Goal: Task Accomplishment & Management: Manage account settings

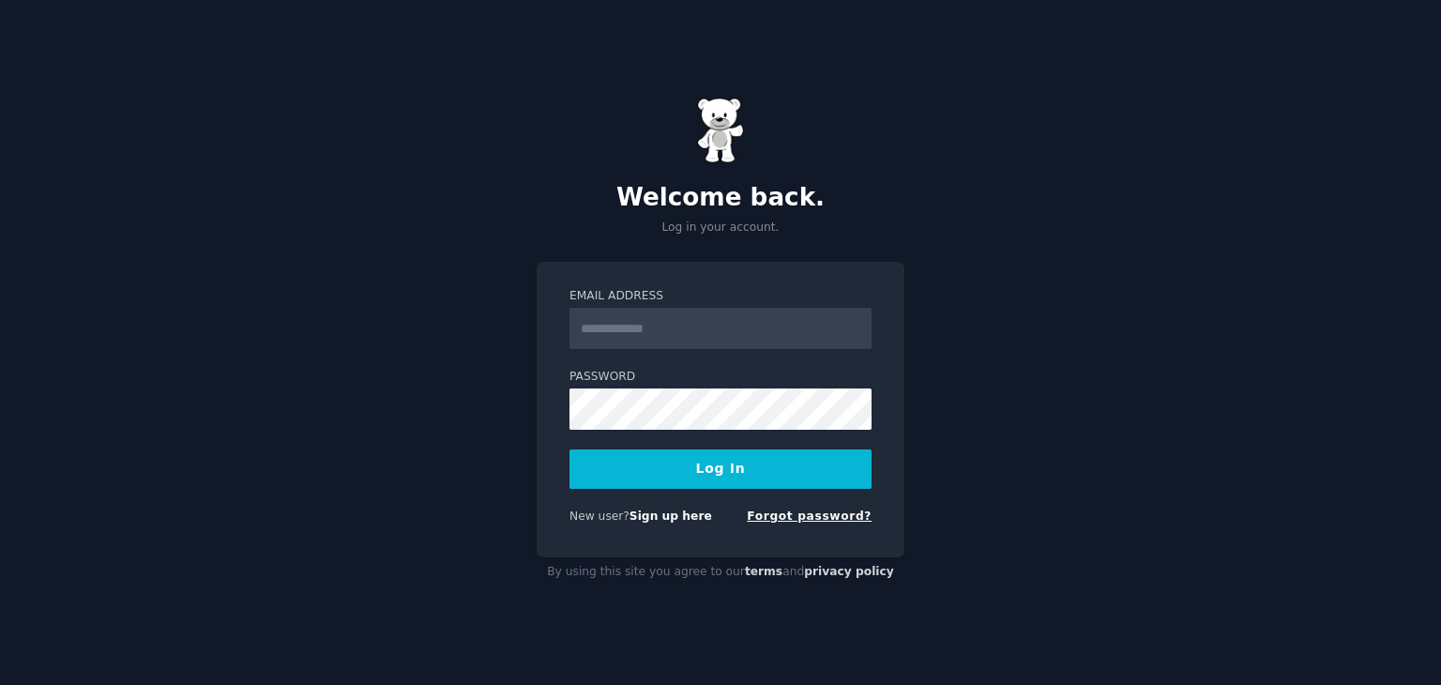
click at [805, 509] on link "Forgot password?" at bounding box center [809, 515] width 125 height 13
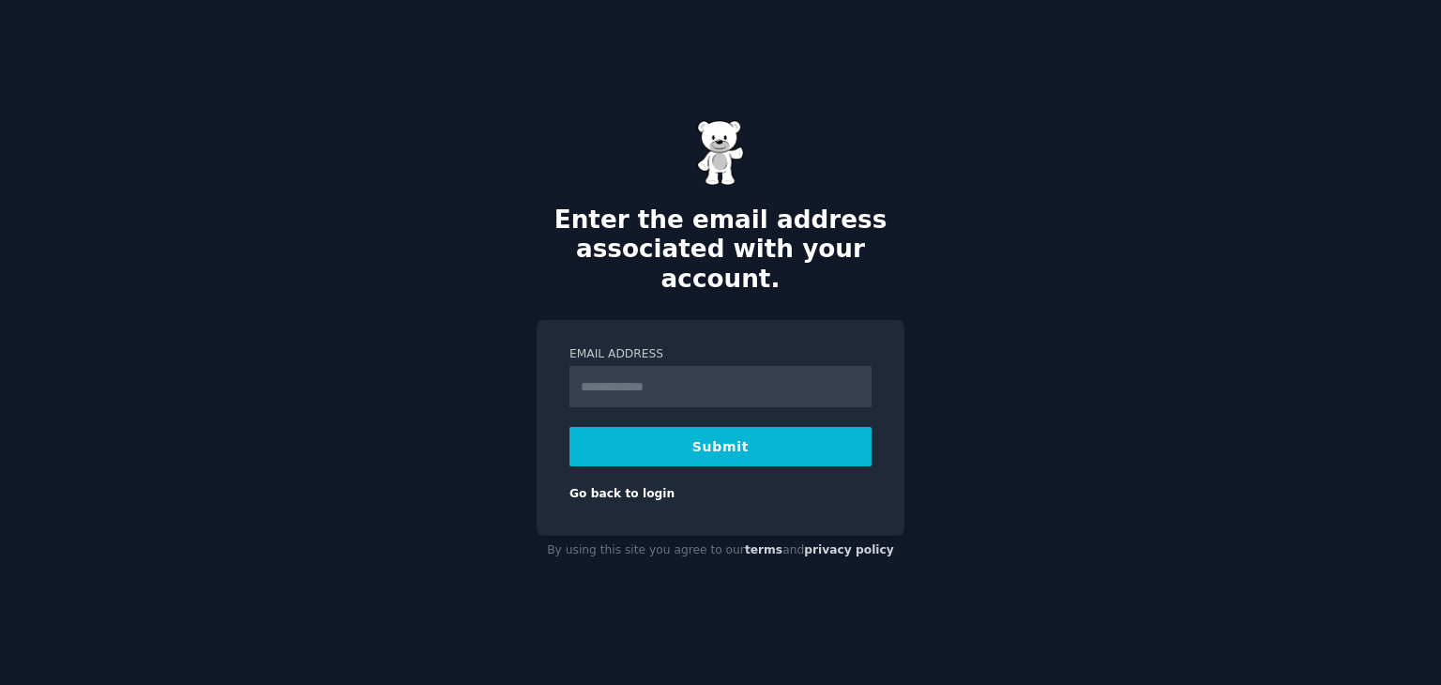
click at [635, 366] on input "Email Address" at bounding box center [720, 386] width 302 height 41
type input "**********"
click at [684, 427] on button "Submit" at bounding box center [720, 446] width 302 height 39
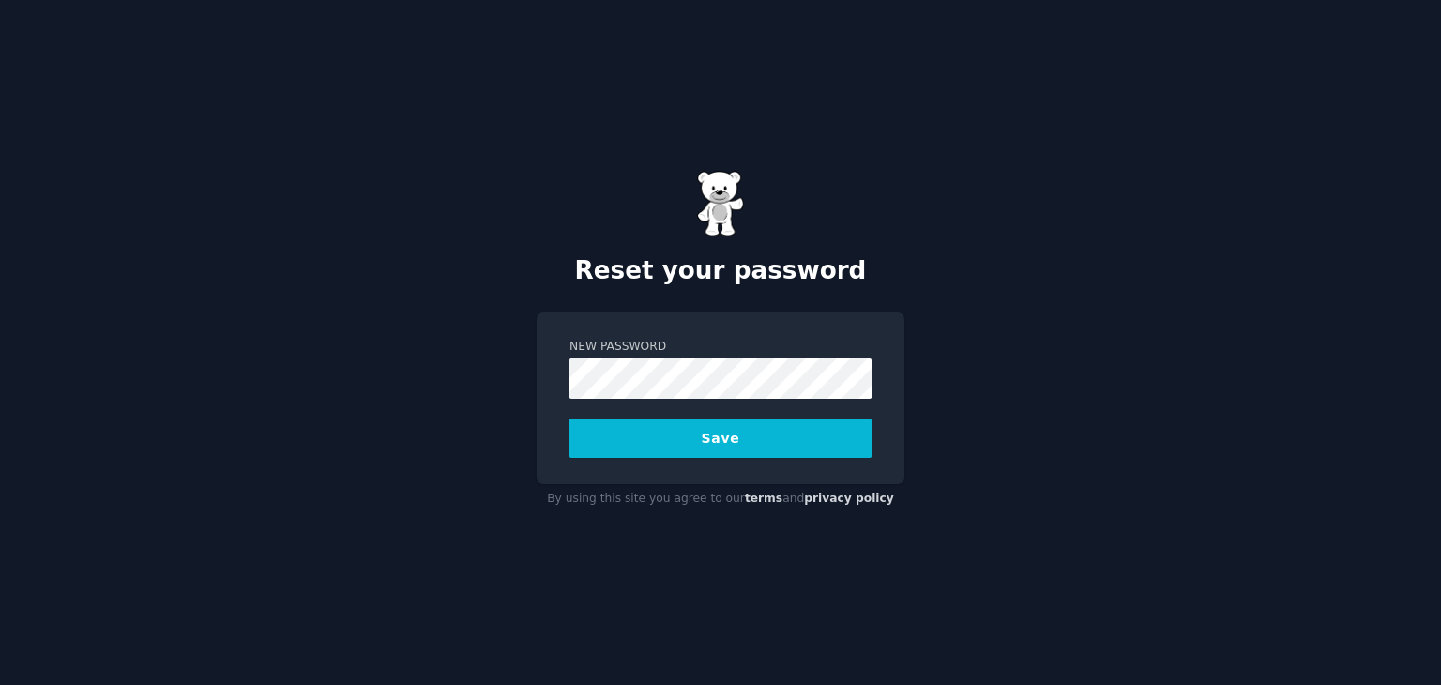
click at [791, 451] on button "Save" at bounding box center [720, 437] width 302 height 39
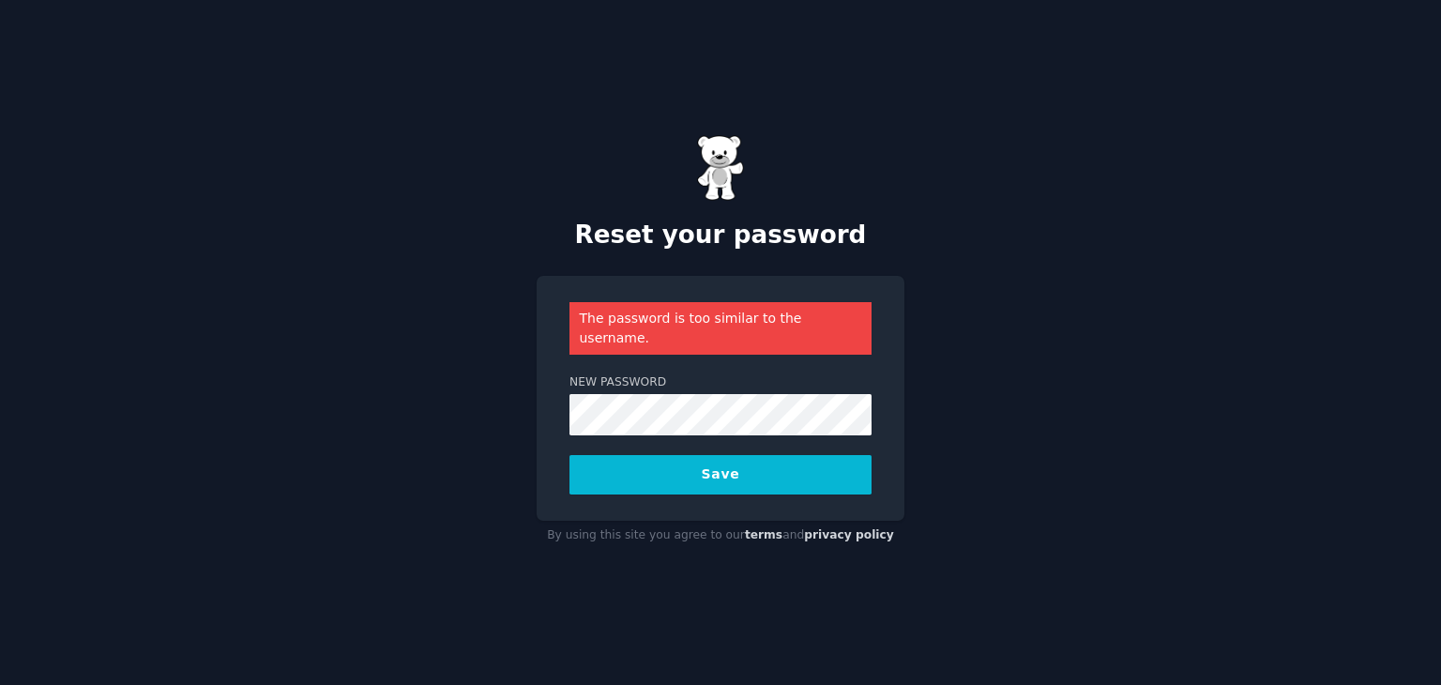
click at [713, 455] on button "Save" at bounding box center [720, 474] width 302 height 39
click at [694, 458] on button "Save" at bounding box center [720, 474] width 302 height 39
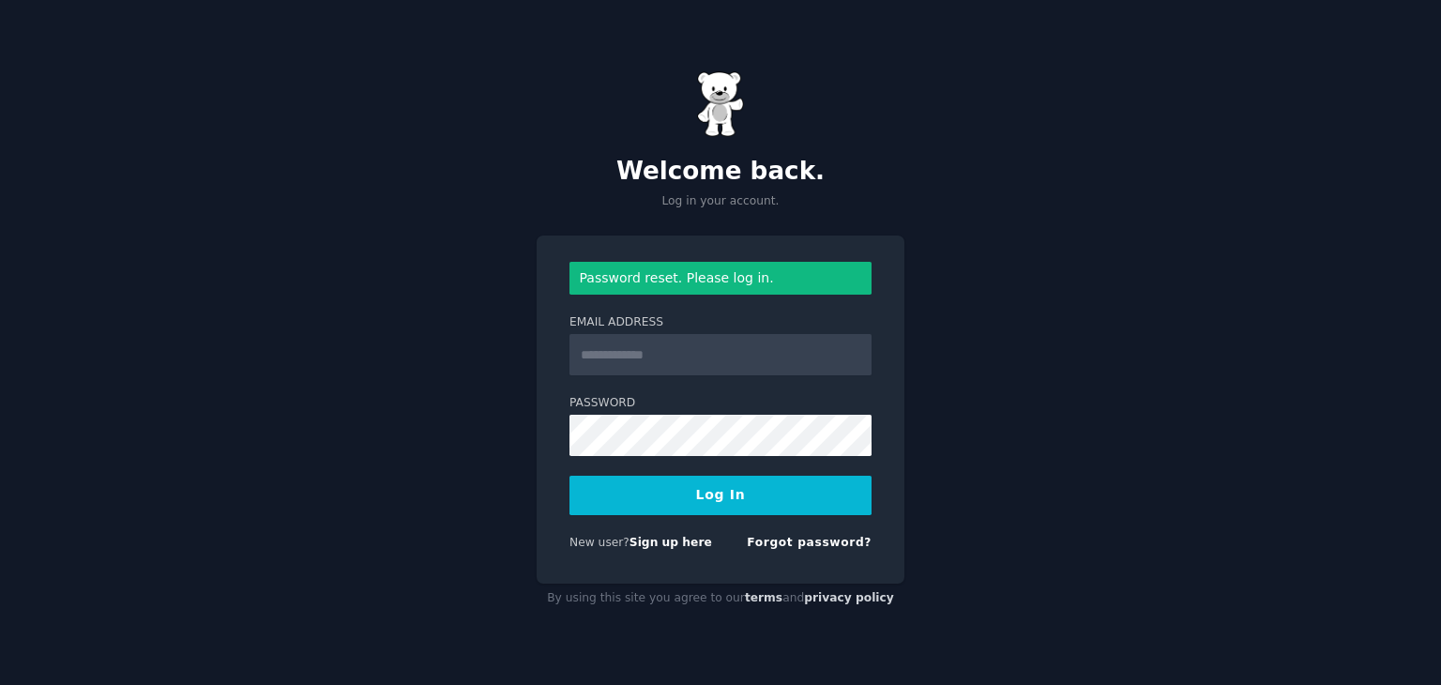
click at [604, 361] on input "Email Address" at bounding box center [720, 354] width 302 height 41
type input "**********"
click at [709, 498] on button "Log In" at bounding box center [720, 495] width 302 height 39
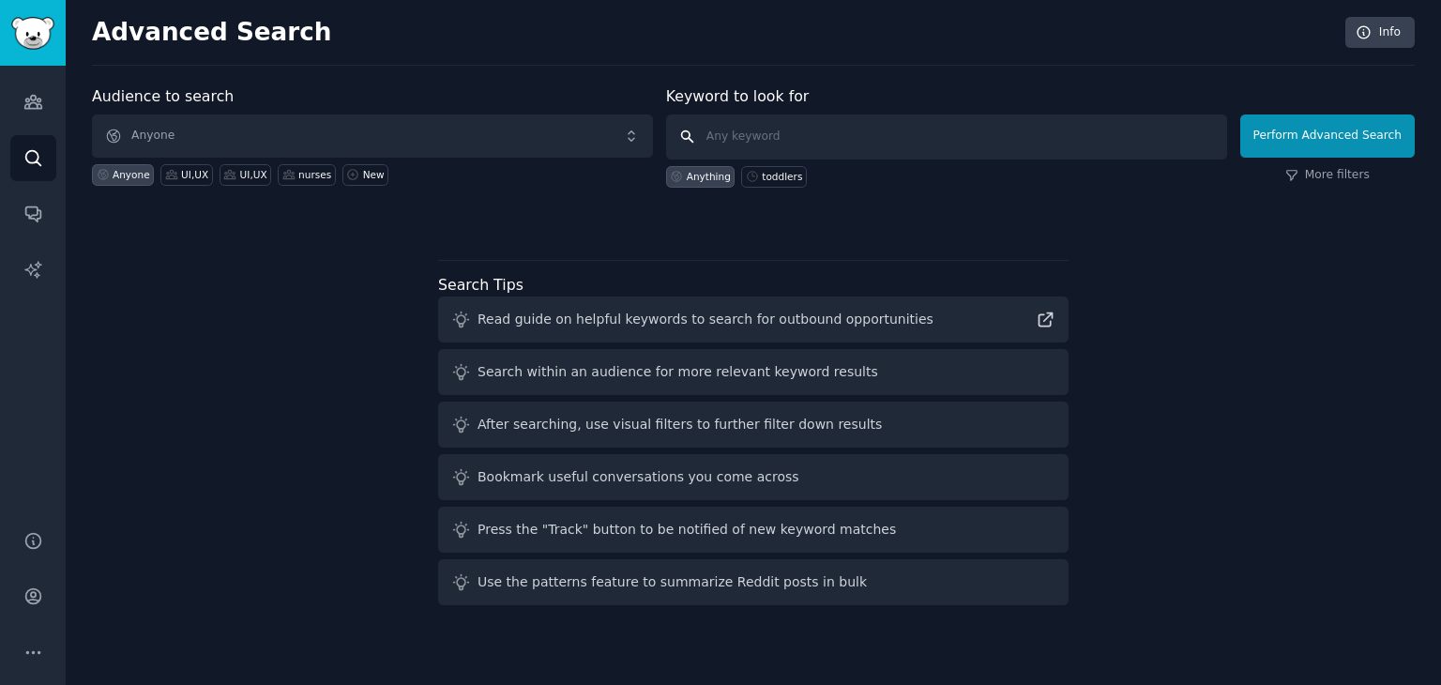
click at [732, 147] on input "text" at bounding box center [946, 136] width 561 height 45
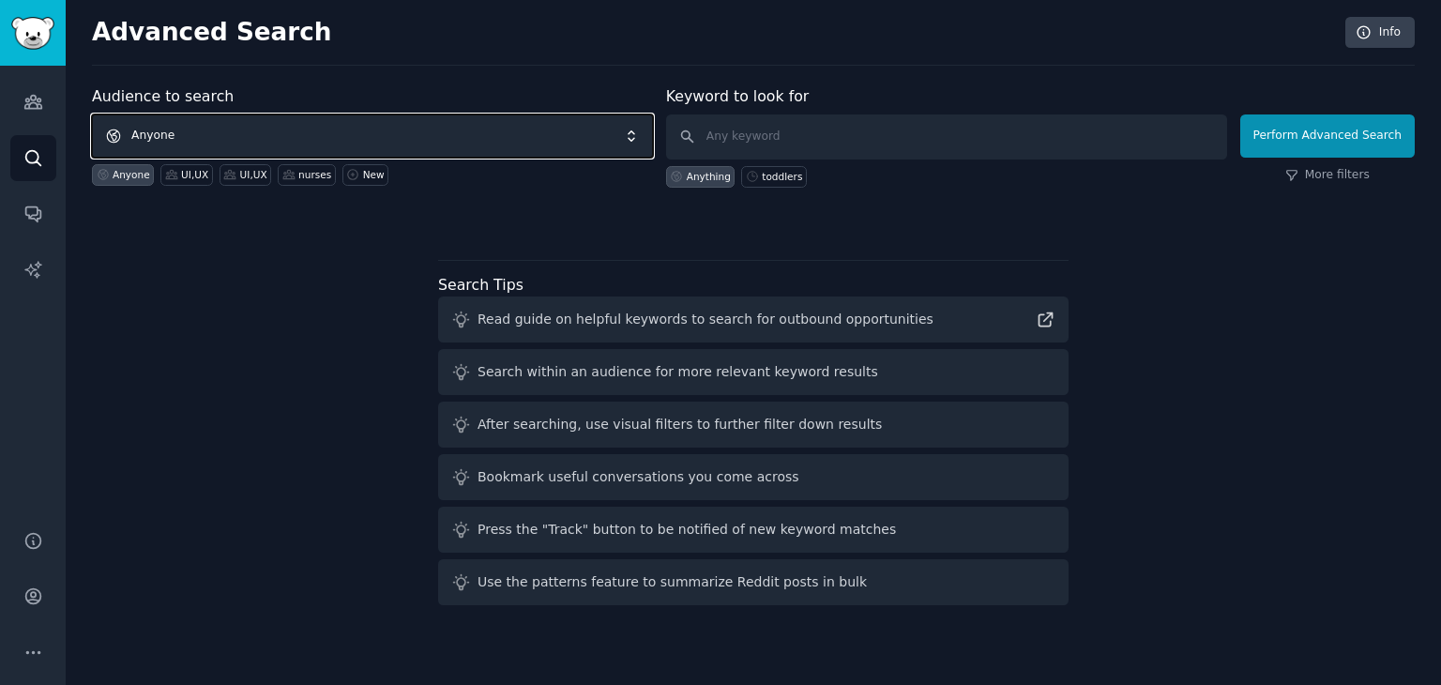
click at [394, 133] on span "Anyone" at bounding box center [372, 135] width 561 height 43
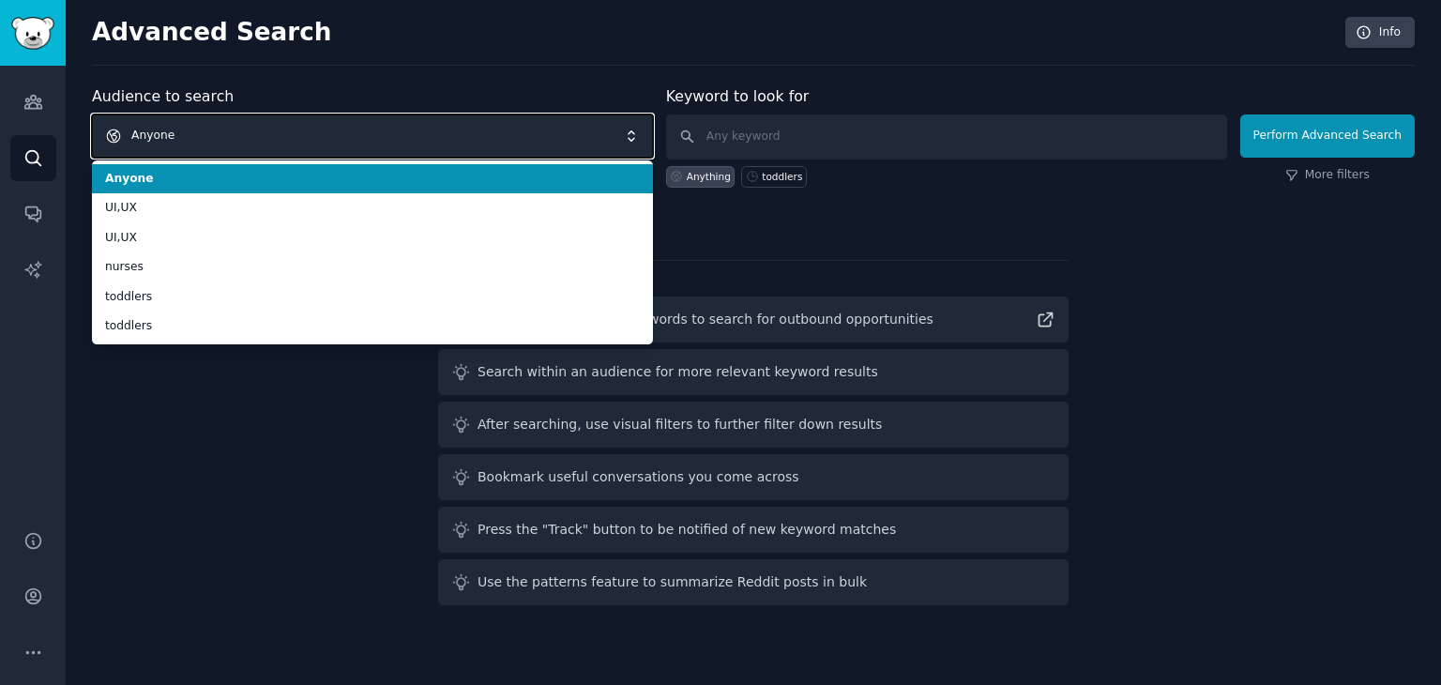
click at [165, 138] on span "Anyone" at bounding box center [372, 135] width 561 height 43
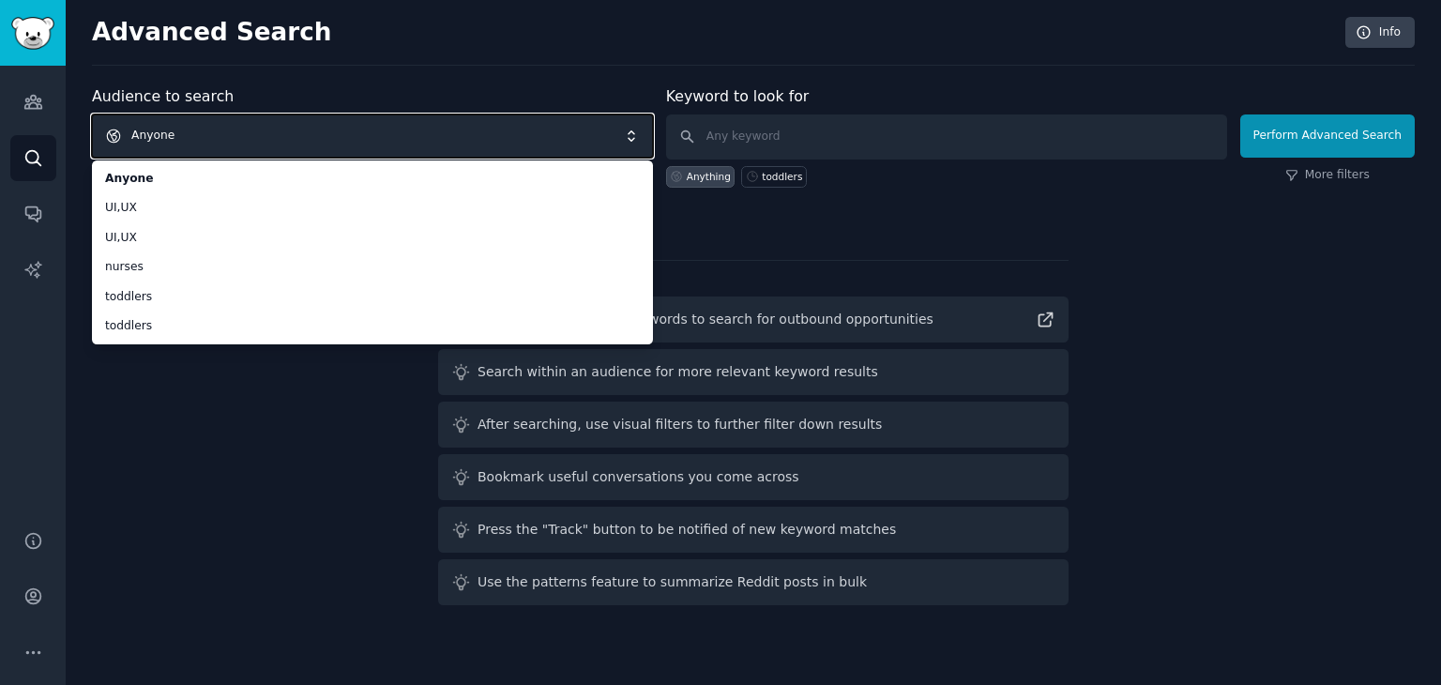
click at [768, 237] on div "Audience to search Anyone Anyone UI,UX UI,UX nurses toddlers toddlers Anyone UI…" at bounding box center [753, 348] width 1322 height 527
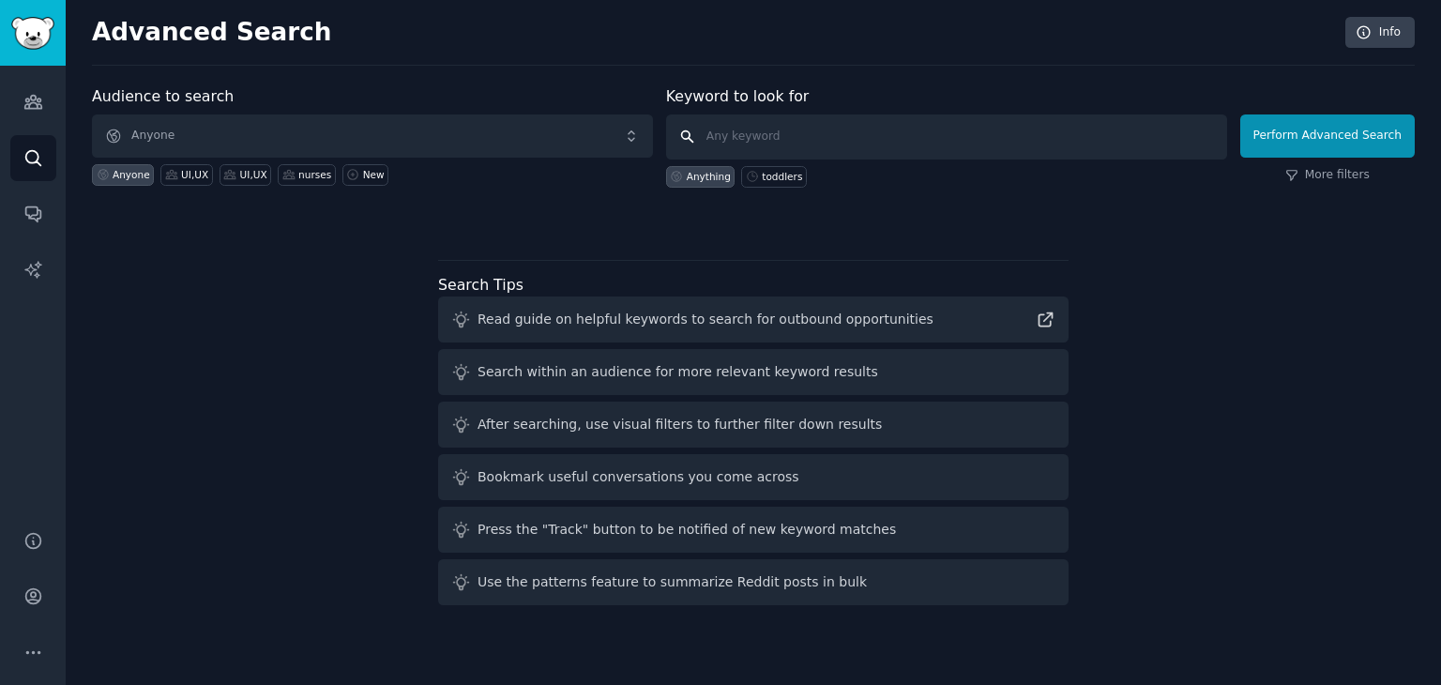
click at [848, 128] on input "text" at bounding box center [946, 136] width 561 height 45
type input "mumbai metro"
click at [1280, 117] on button "Perform Advanced Search" at bounding box center [1327, 135] width 174 height 43
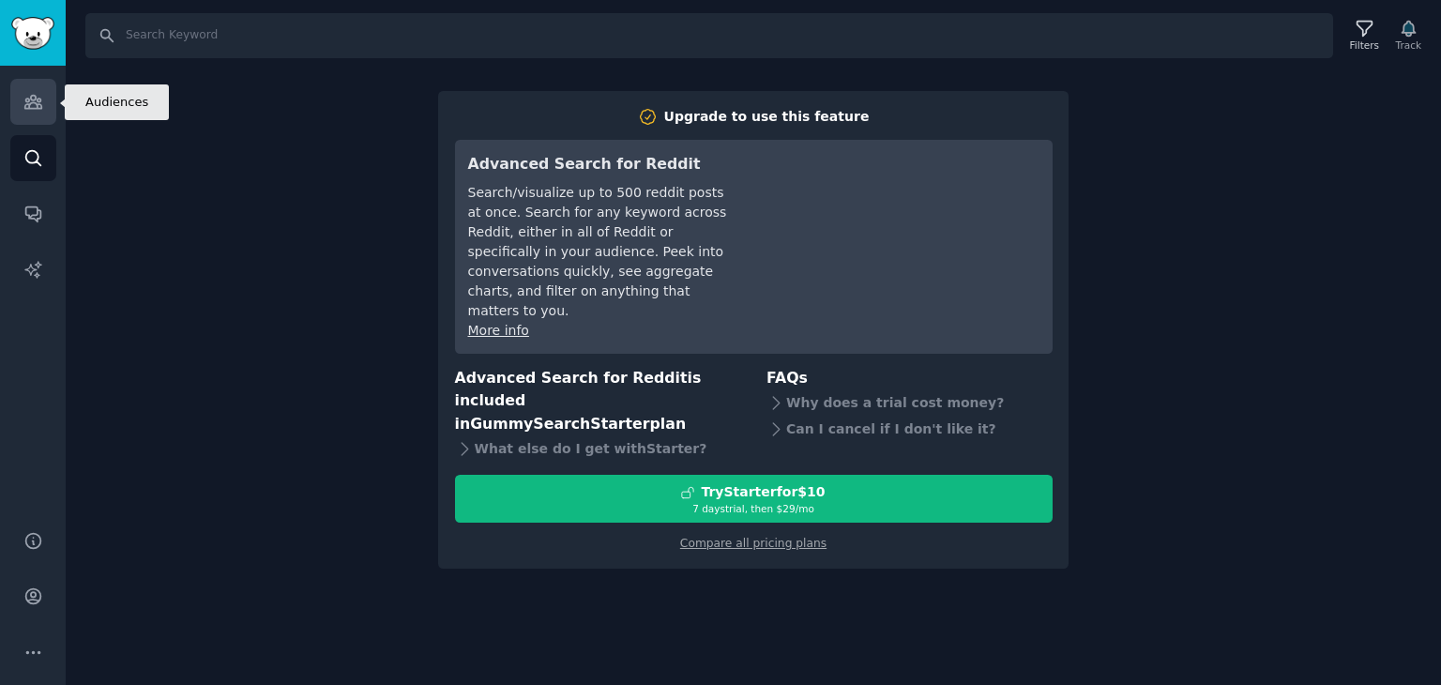
click at [43, 106] on link "Audiences" at bounding box center [33, 102] width 46 height 46
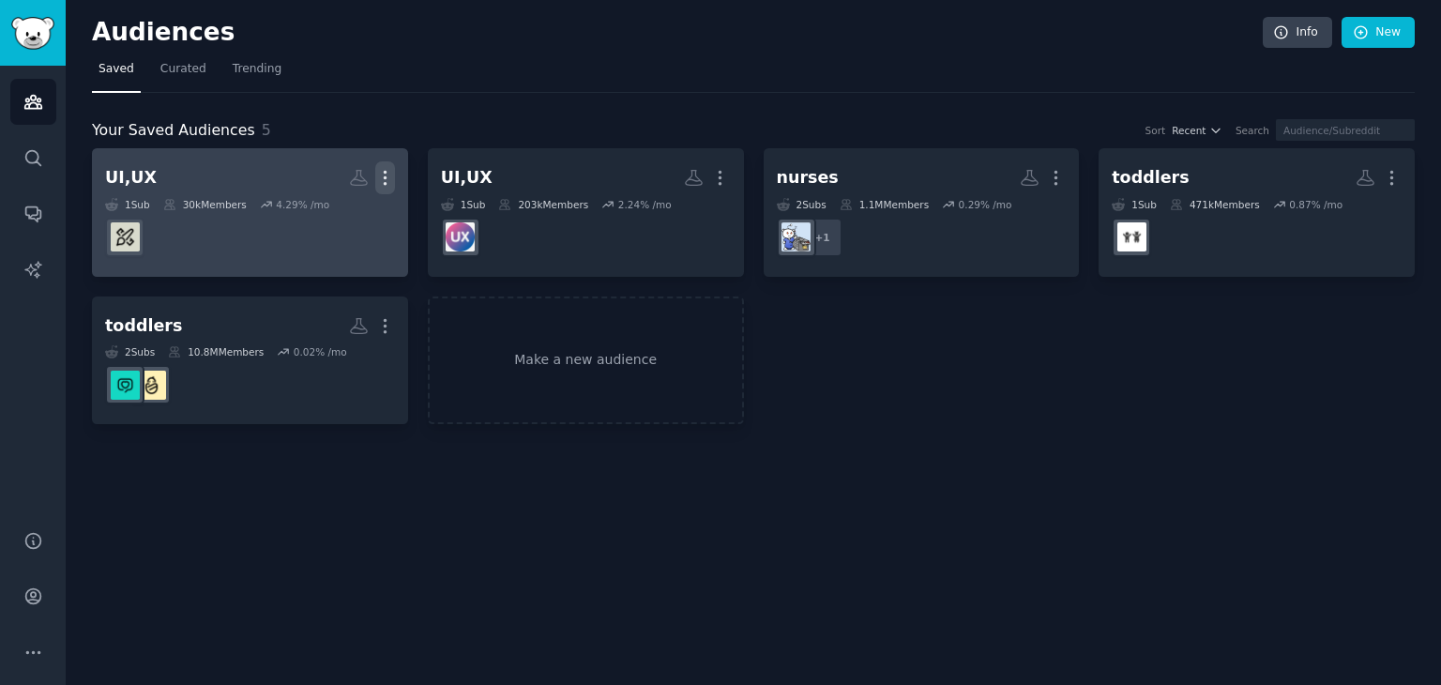
click at [380, 178] on icon "button" at bounding box center [385, 178] width 20 height 20
click at [343, 216] on p "Delete" at bounding box center [333, 217] width 43 height 20
click at [316, 213] on p "Delete" at bounding box center [333, 217] width 43 height 20
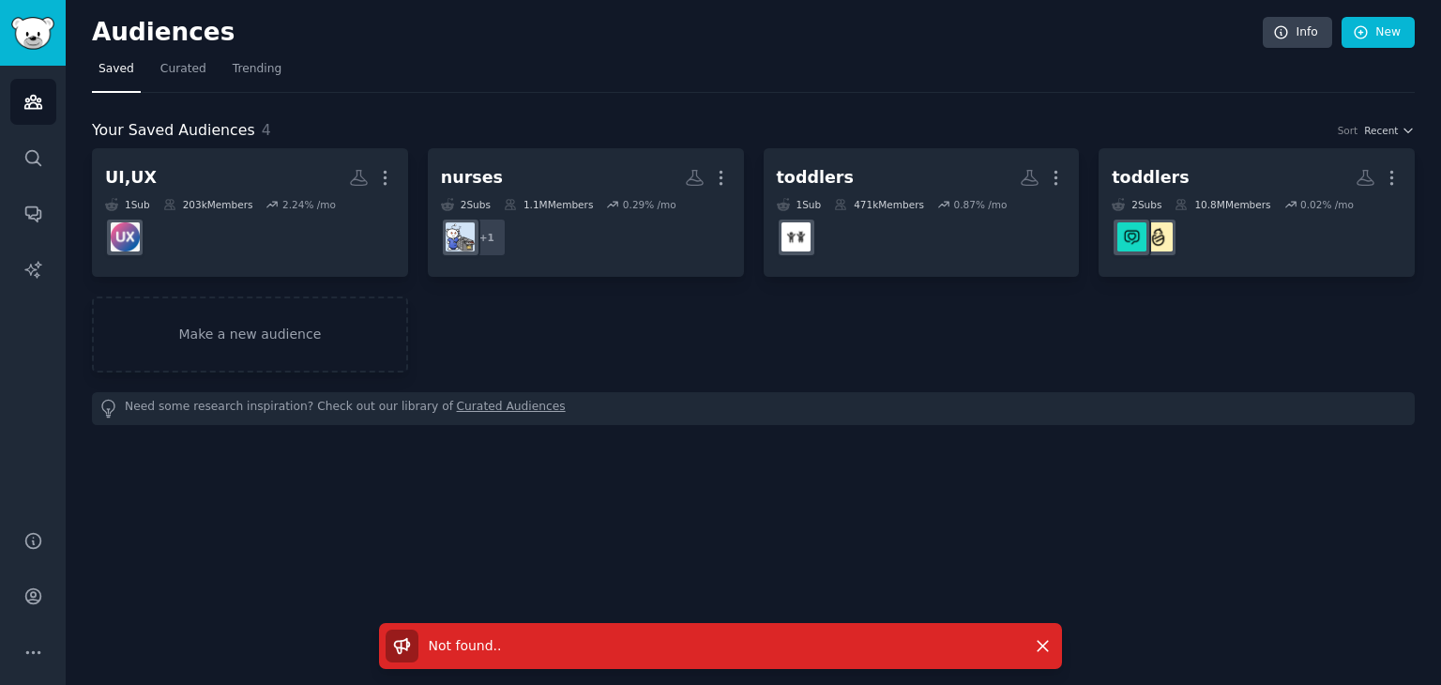
click at [664, 420] on div "Need some research inspiration? Check out our library of Curated Audiences" at bounding box center [753, 408] width 1322 height 33
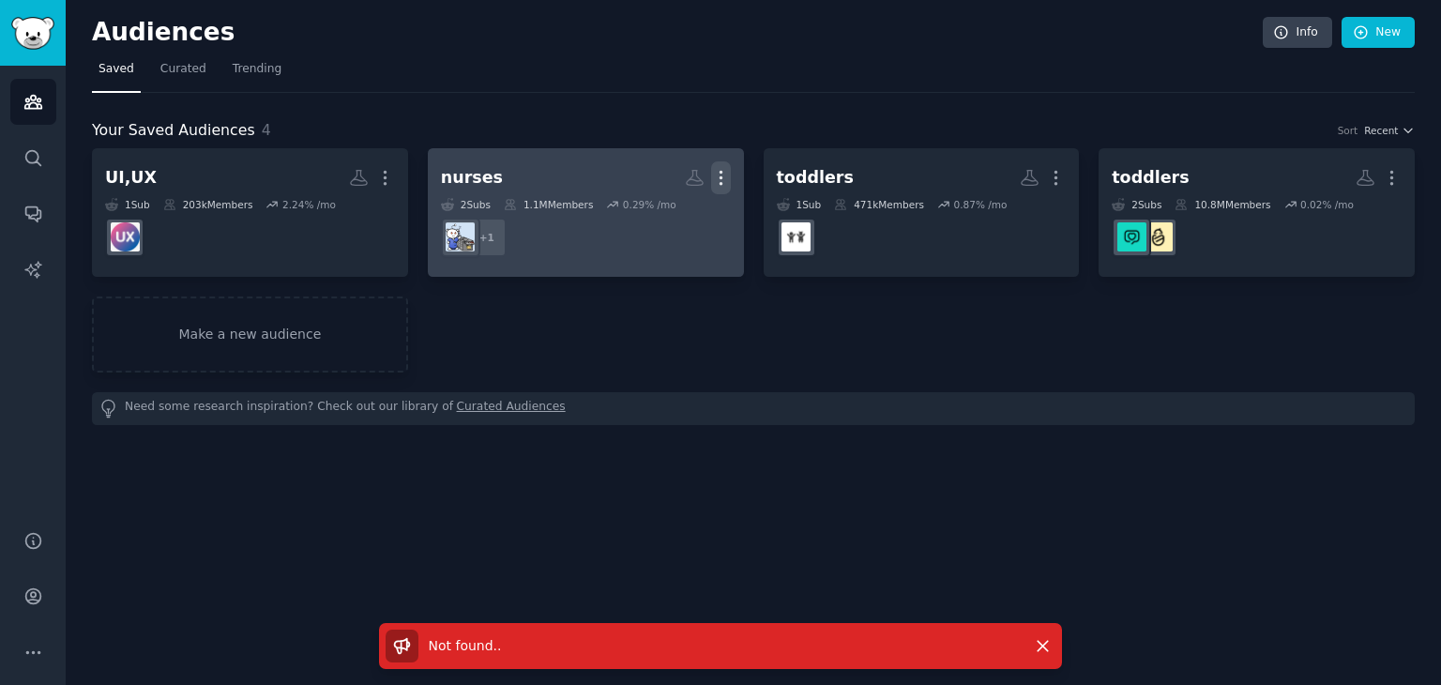
click at [723, 180] on icon "button" at bounding box center [721, 178] width 20 height 20
click at [676, 230] on div "Delete" at bounding box center [655, 217] width 89 height 39
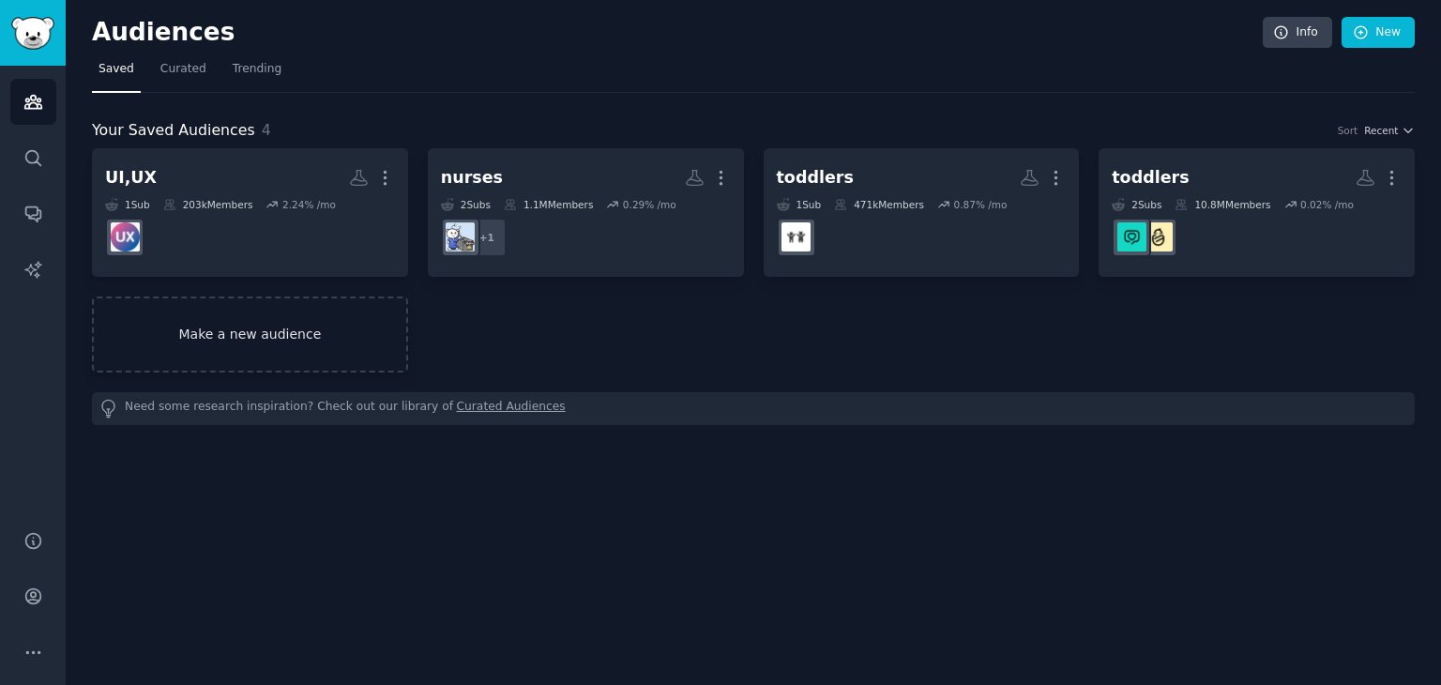
click at [210, 313] on link "Make a new audience" at bounding box center [250, 334] width 316 height 76
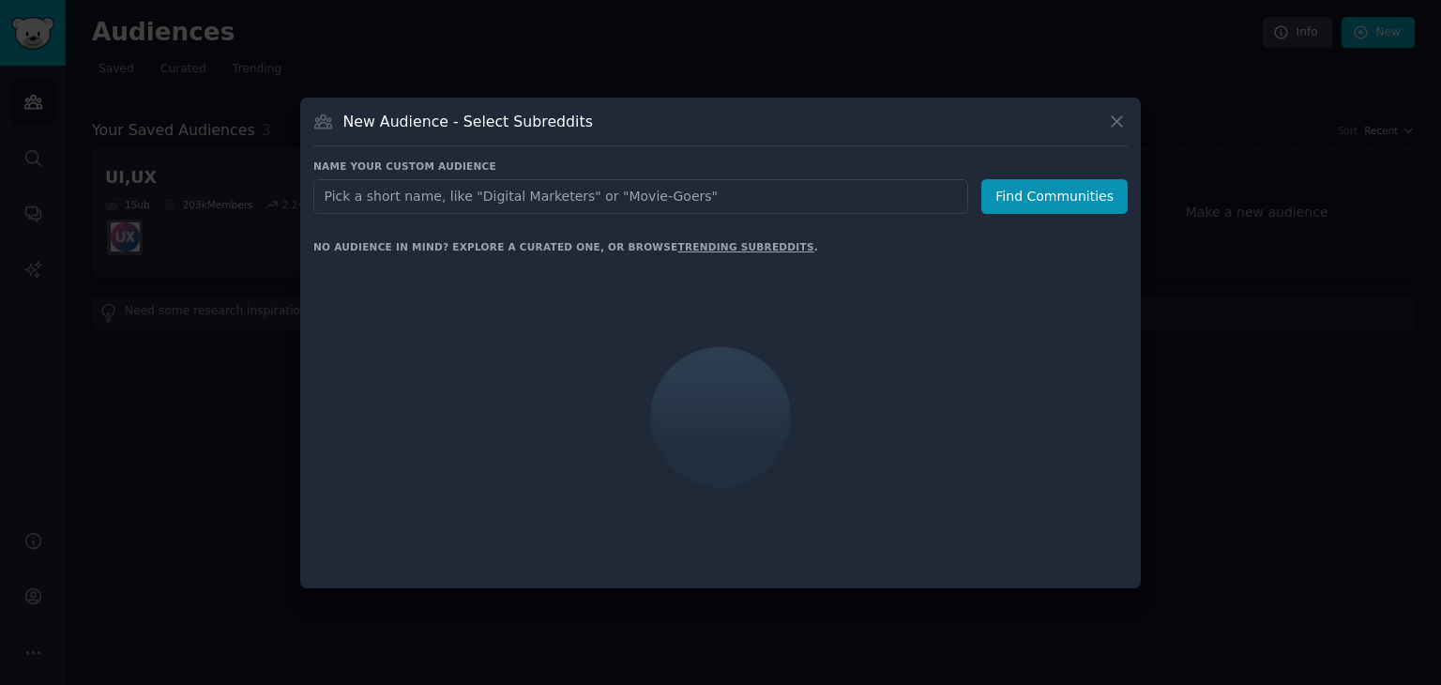
click at [566, 192] on input "text" at bounding box center [640, 196] width 655 height 35
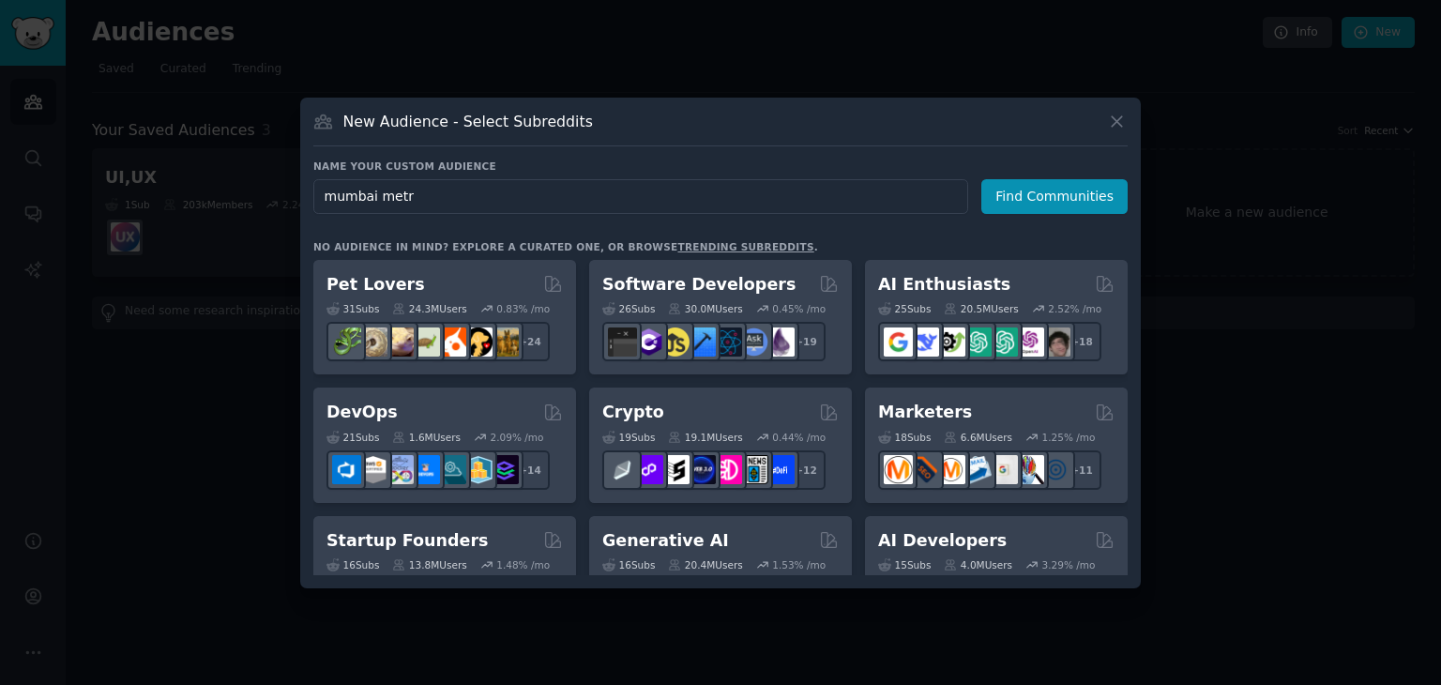
type input "mumbai metro"
click button "Find Communities" at bounding box center [1054, 196] width 146 height 35
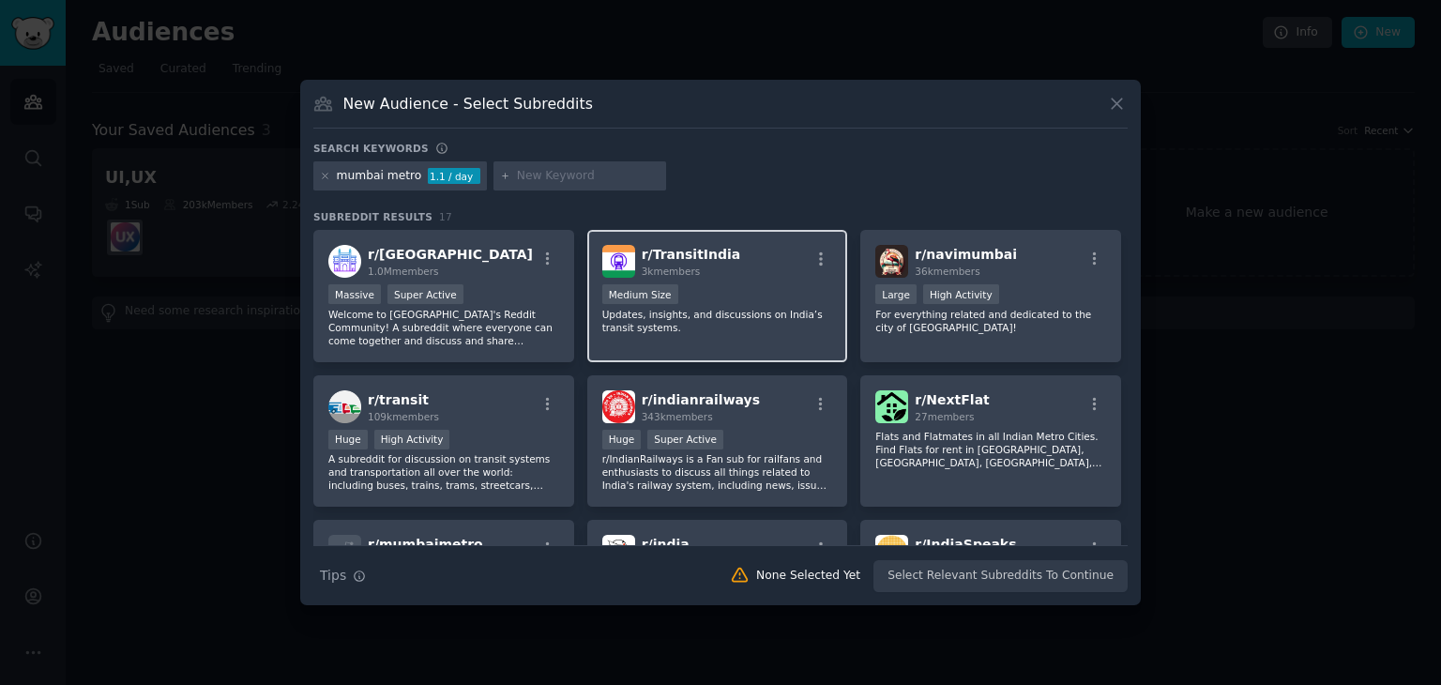
click at [740, 246] on div "r/ TransitIndia 3k members" at bounding box center [717, 261] width 231 height 33
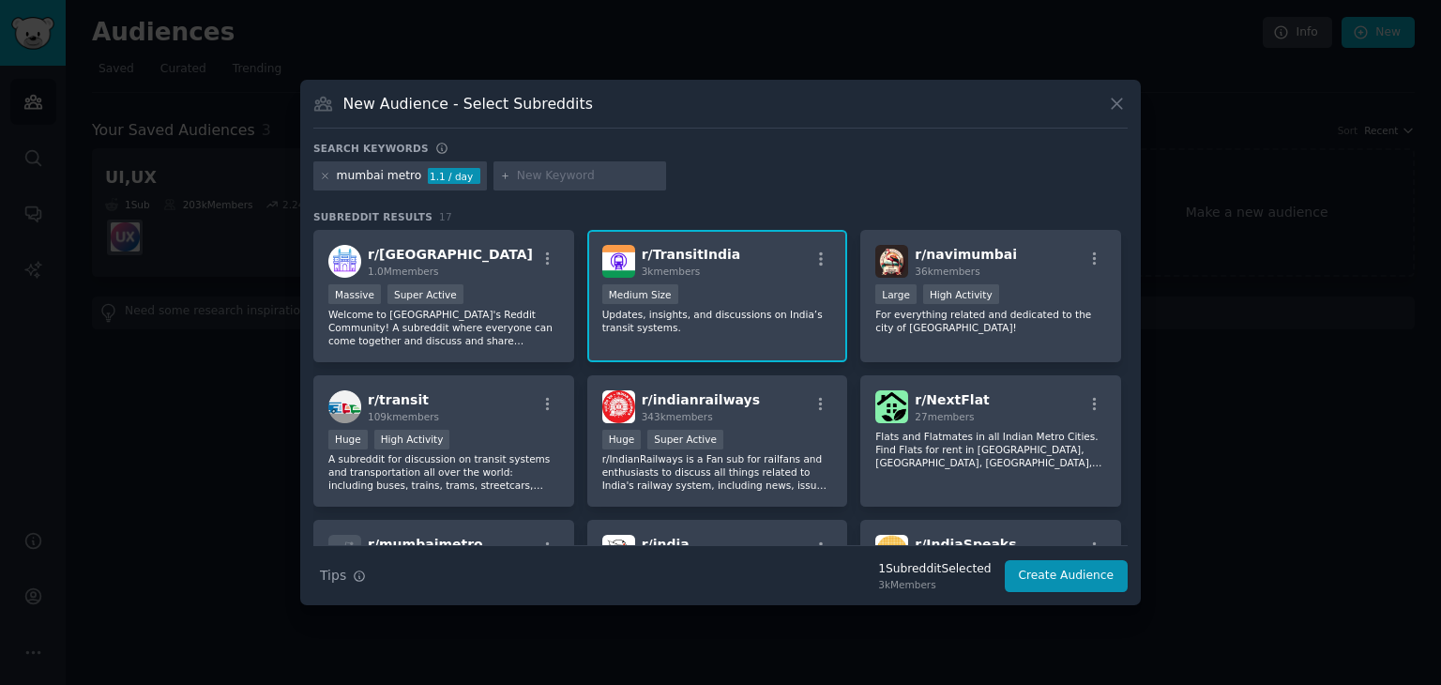
click at [740, 246] on div "r/ TransitIndia 3k members" at bounding box center [717, 261] width 231 height 33
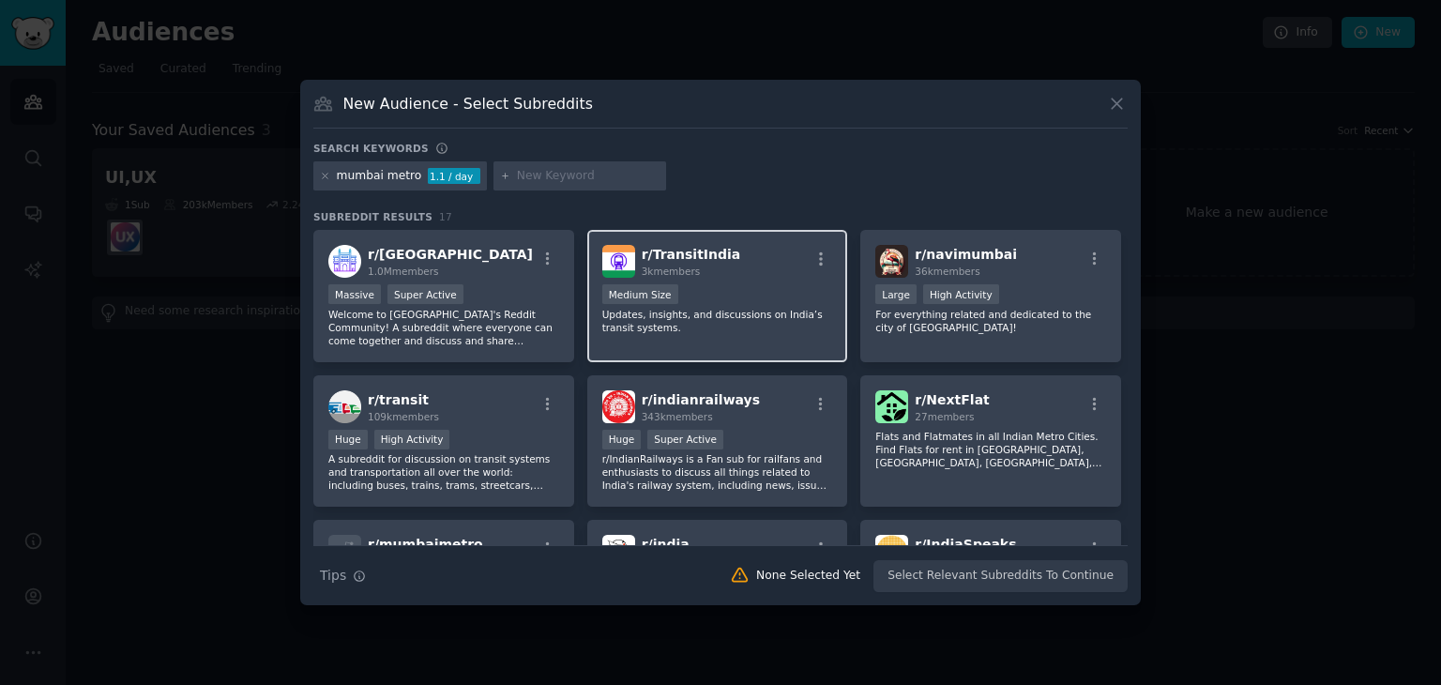
click at [740, 246] on div "r/ TransitIndia 3k members" at bounding box center [717, 261] width 231 height 33
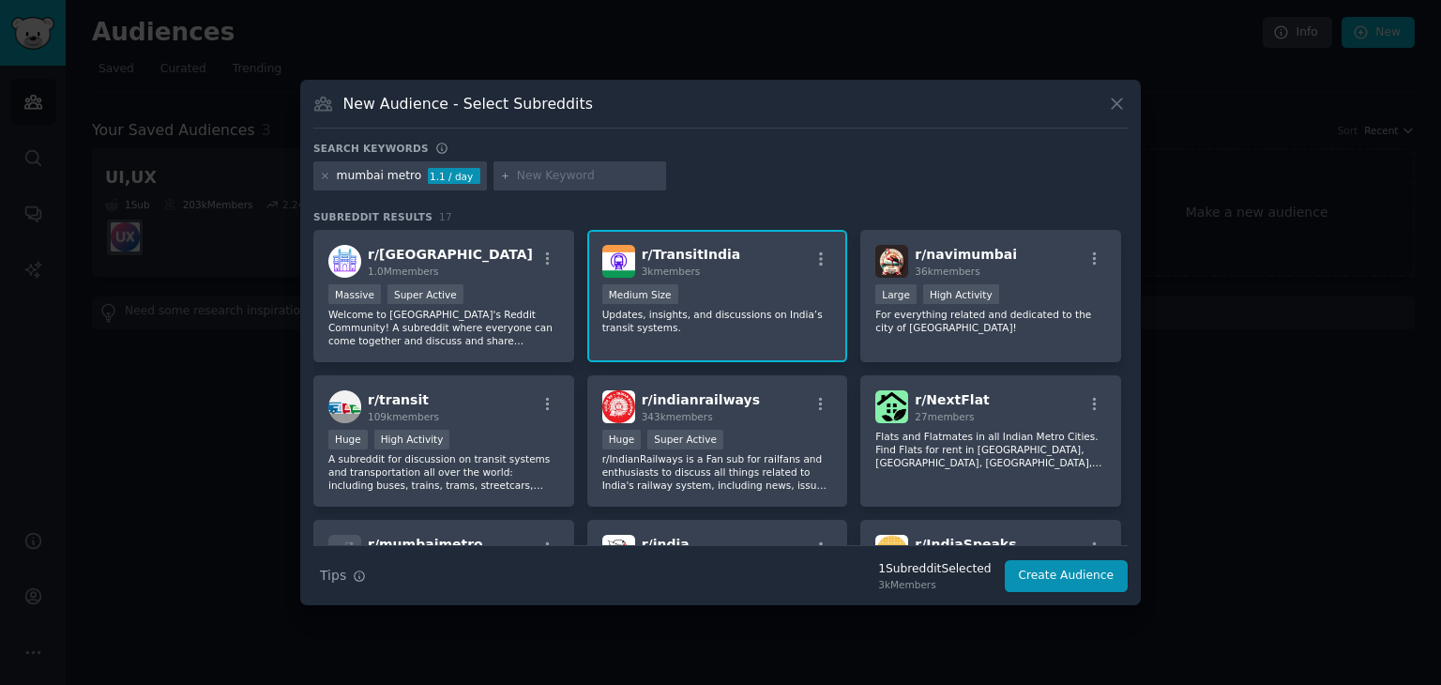
click at [740, 246] on div "r/ TransitIndia 3k members" at bounding box center [717, 261] width 231 height 33
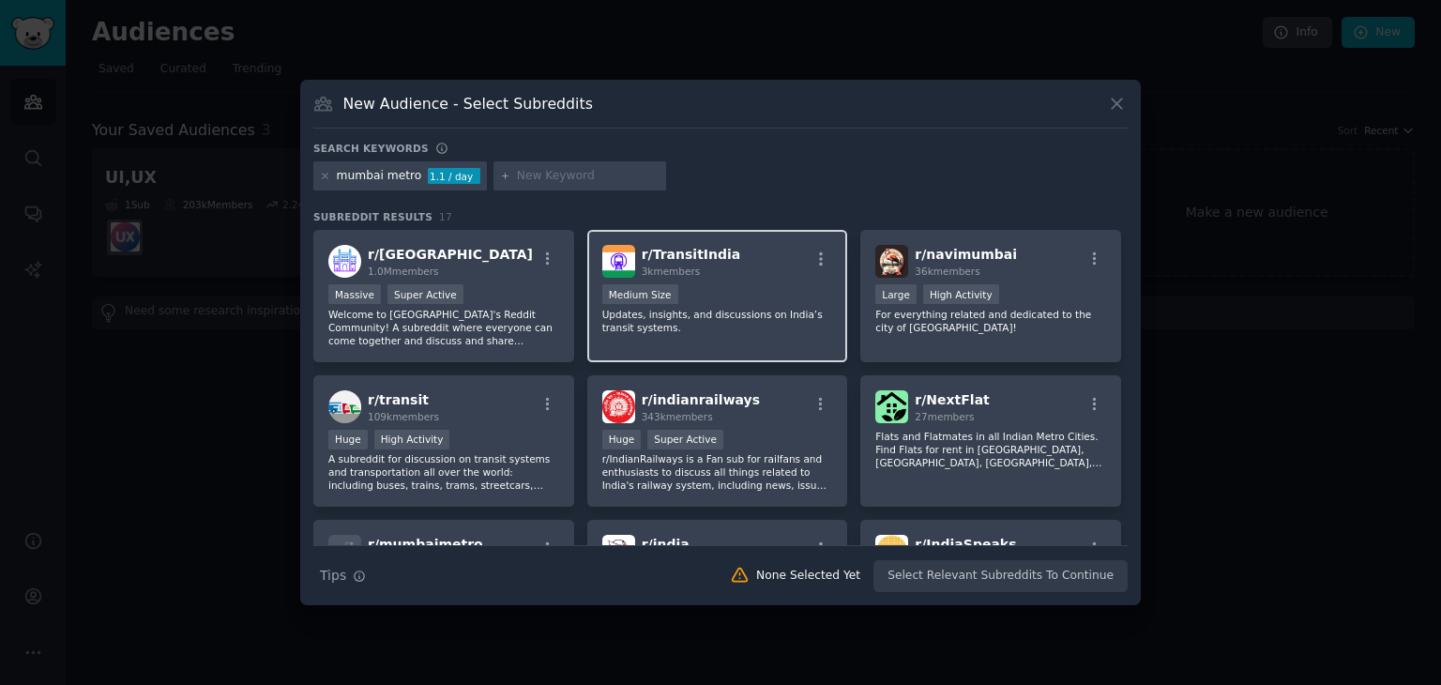
click at [740, 246] on div "r/ TransitIndia 3k members" at bounding box center [717, 261] width 231 height 33
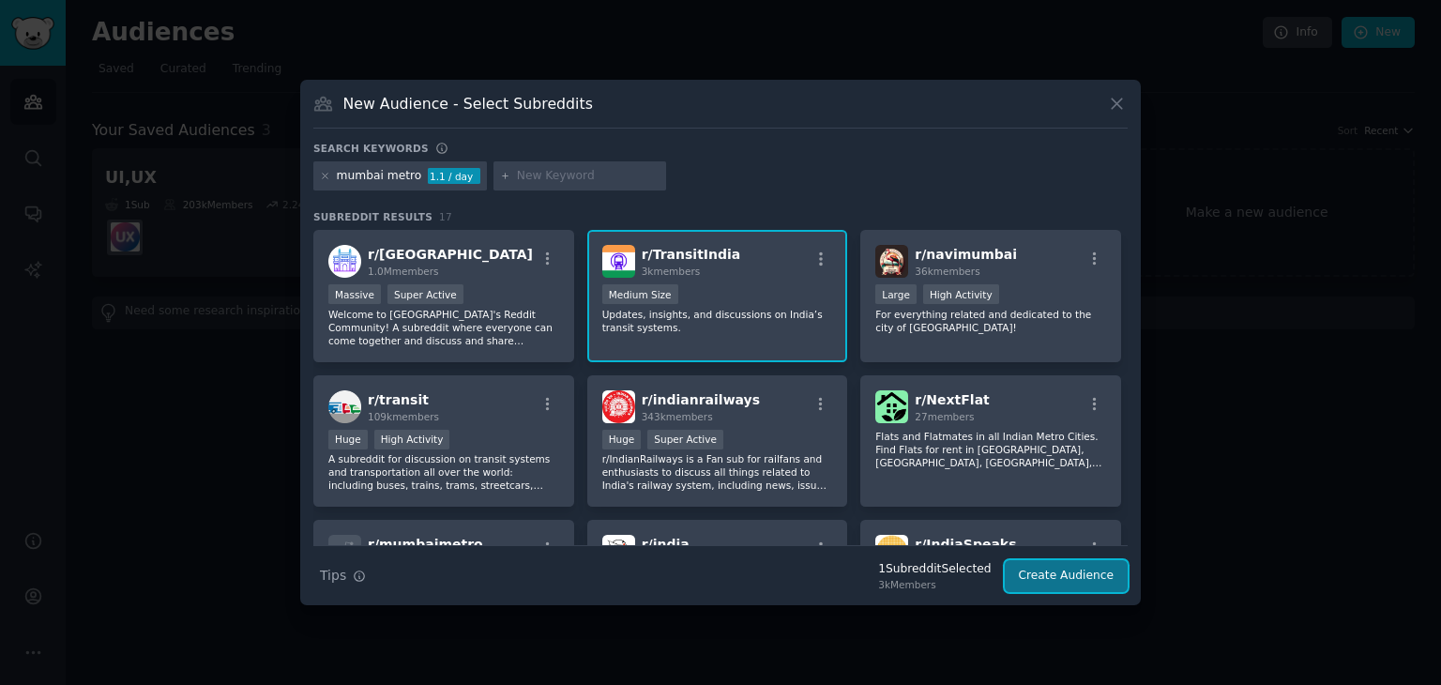
click at [1058, 575] on button "Create Audience" at bounding box center [1066, 576] width 124 height 32
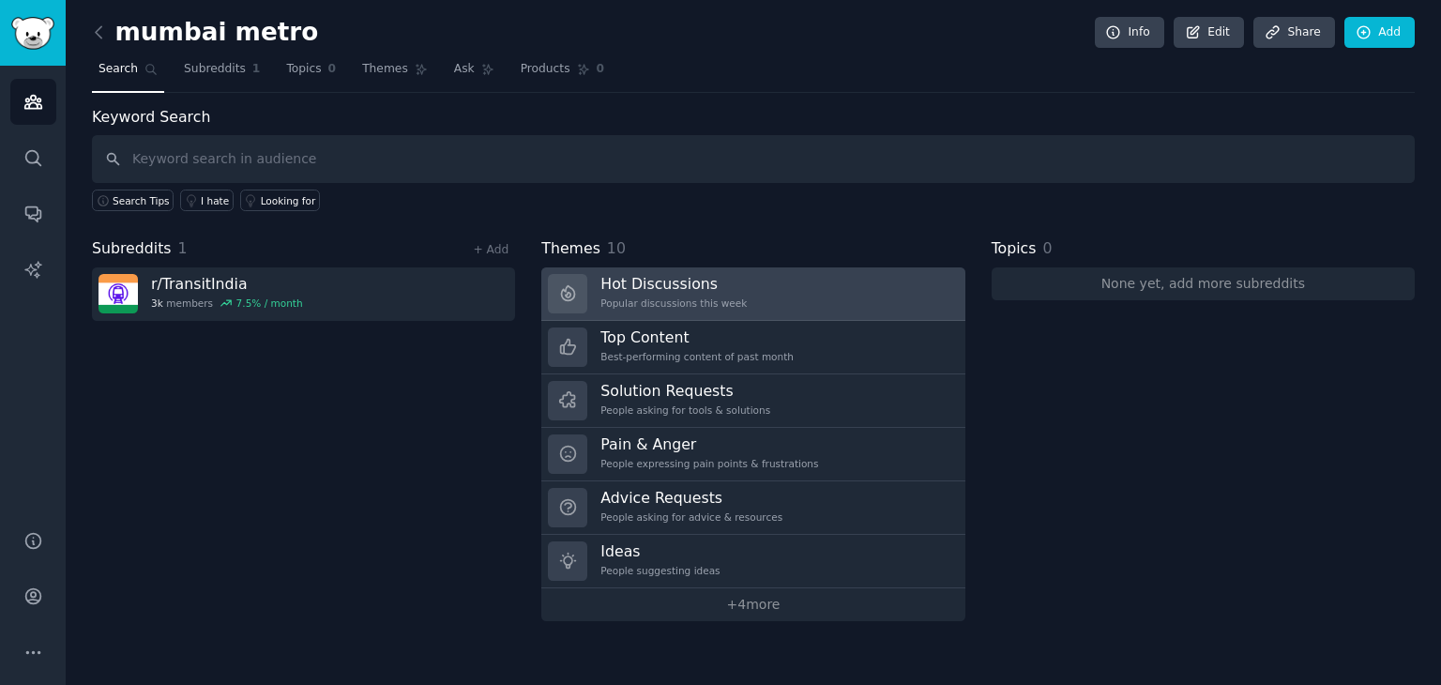
click at [694, 309] on div "Hot Discussions Popular discussions this week" at bounding box center [673, 293] width 146 height 39
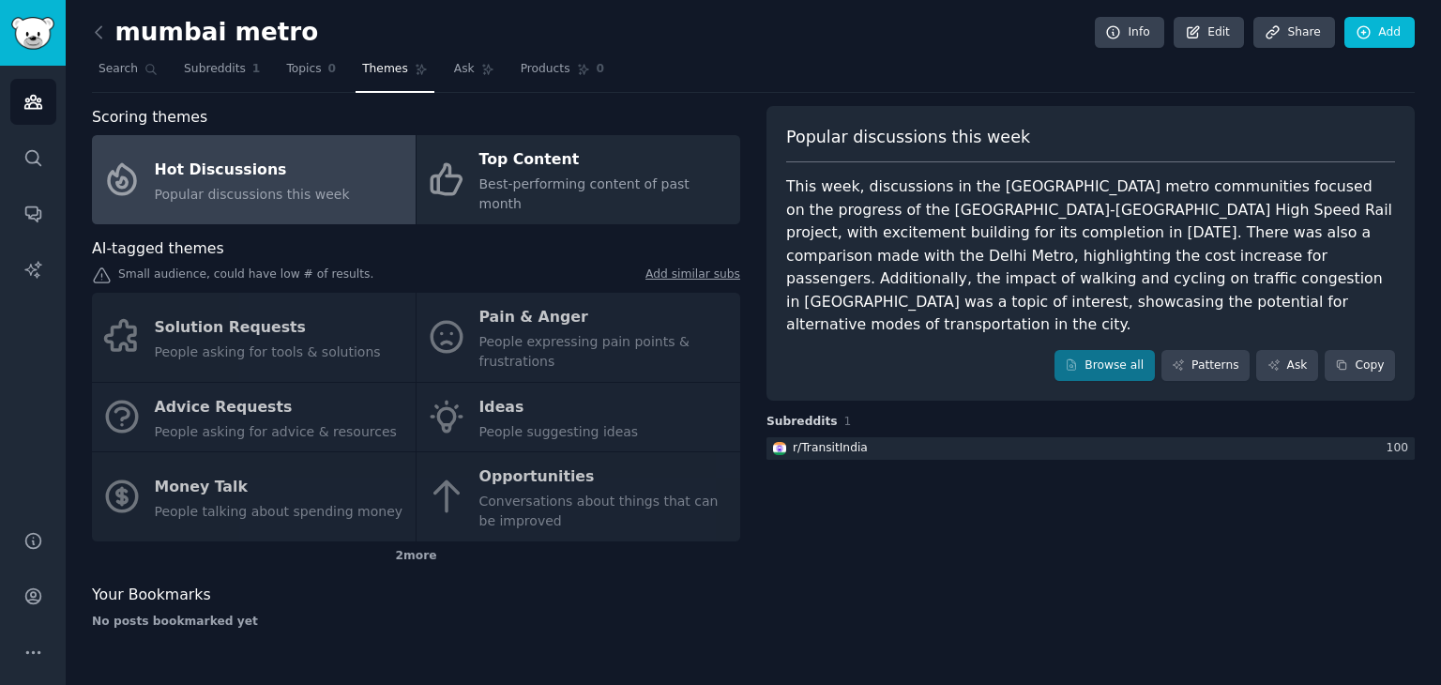
click at [636, 325] on div "Solution Requests People asking for tools & solutions Pain & Anger People expre…" at bounding box center [416, 417] width 648 height 249
click at [650, 335] on div "Solution Requests People asking for tools & solutions Pain & Anger People expre…" at bounding box center [416, 417] width 648 height 249
click at [527, 316] on div "Solution Requests People asking for tools & solutions Pain & Anger People expre…" at bounding box center [416, 417] width 648 height 249
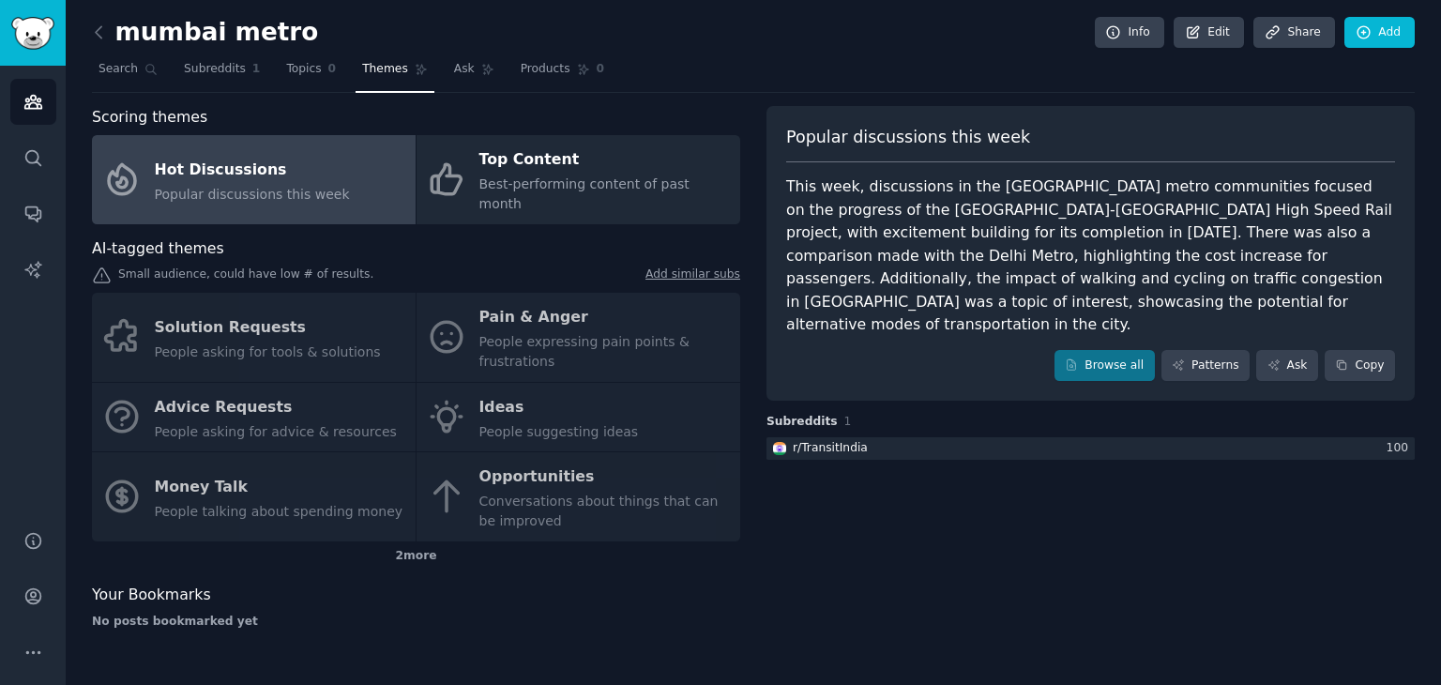
click at [453, 325] on div "Solution Requests People asking for tools & solutions Pain & Anger People expre…" at bounding box center [416, 417] width 648 height 249
click at [606, 309] on div "Solution Requests People asking for tools & solutions Pain & Anger People expre…" at bounding box center [416, 417] width 648 height 249
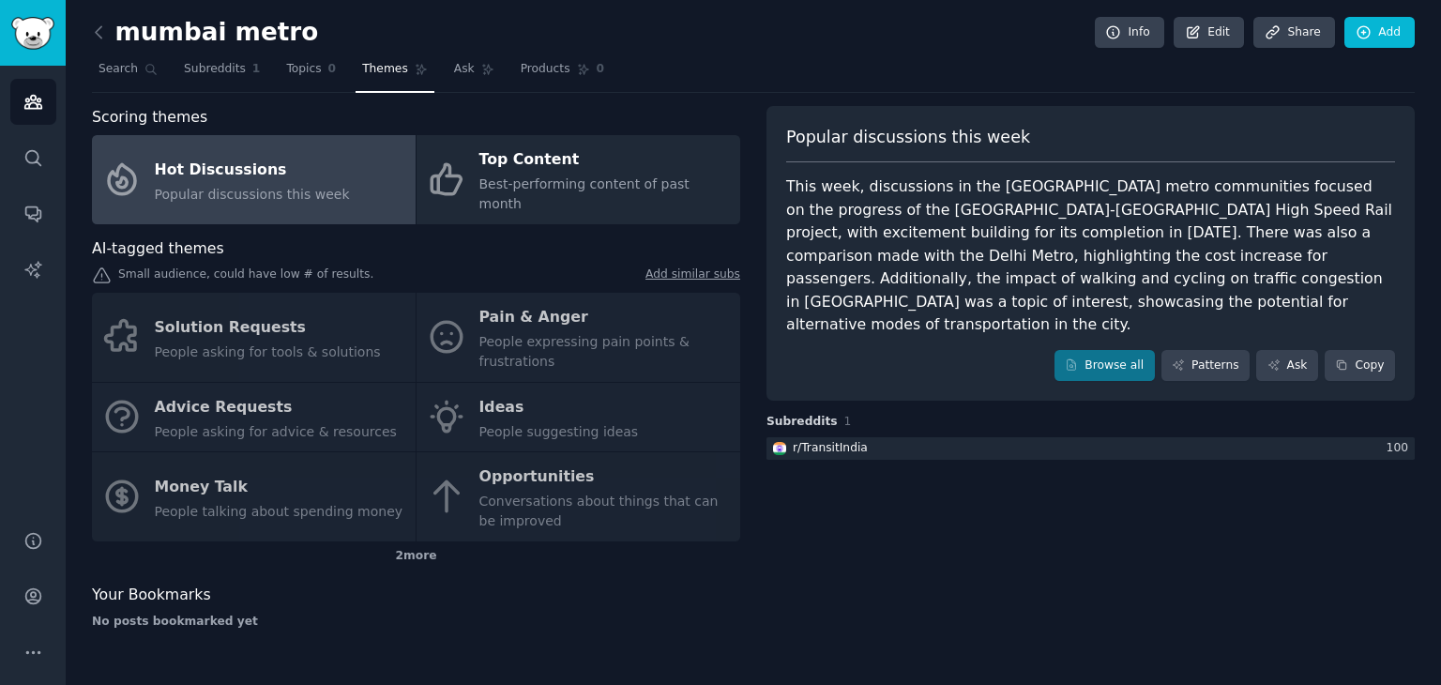
click at [435, 306] on div "Solution Requests People asking for tools & solutions Pain & Anger People expre…" at bounding box center [416, 417] width 648 height 249
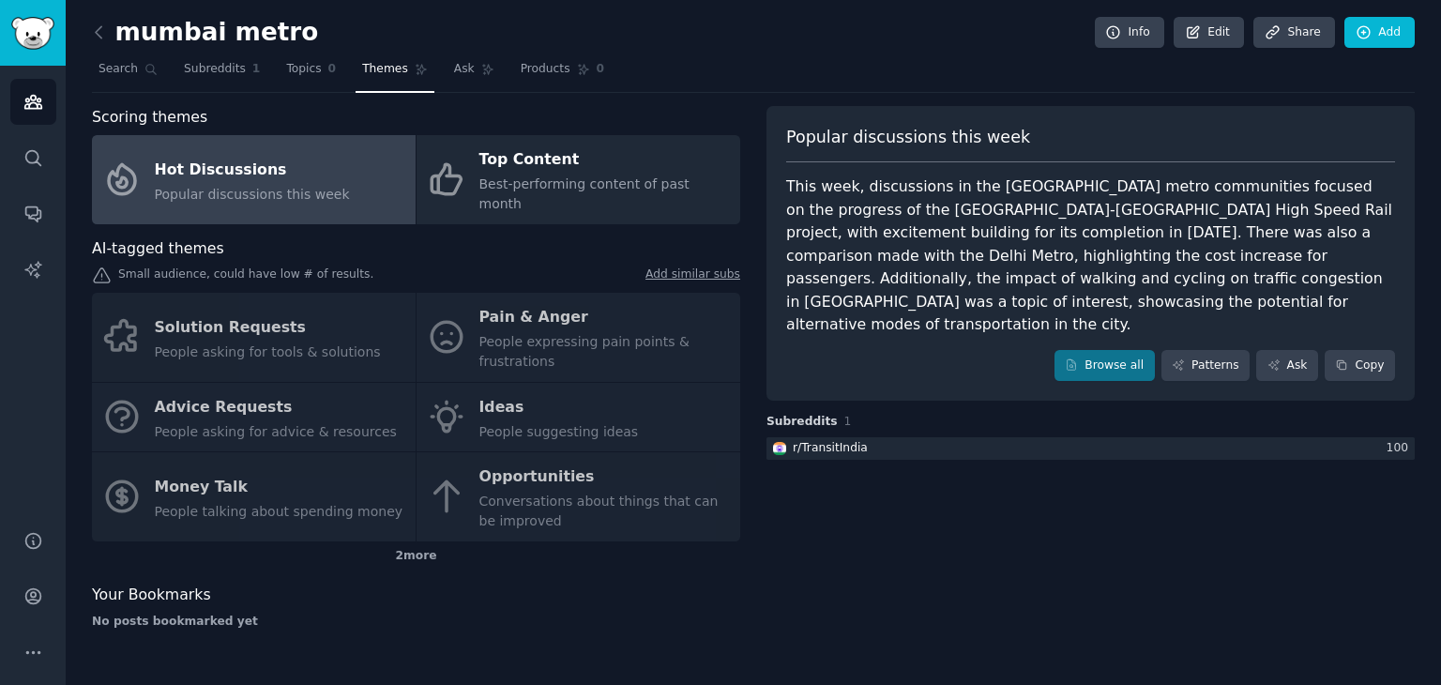
click at [435, 306] on div "Solution Requests People asking for tools & solutions Pain & Anger People expre…" at bounding box center [416, 417] width 648 height 249
click at [204, 297] on div "Solution Requests People asking for tools & solutions Pain & Anger People expre…" at bounding box center [416, 417] width 648 height 249
click at [98, 31] on icon at bounding box center [99, 33] width 20 height 20
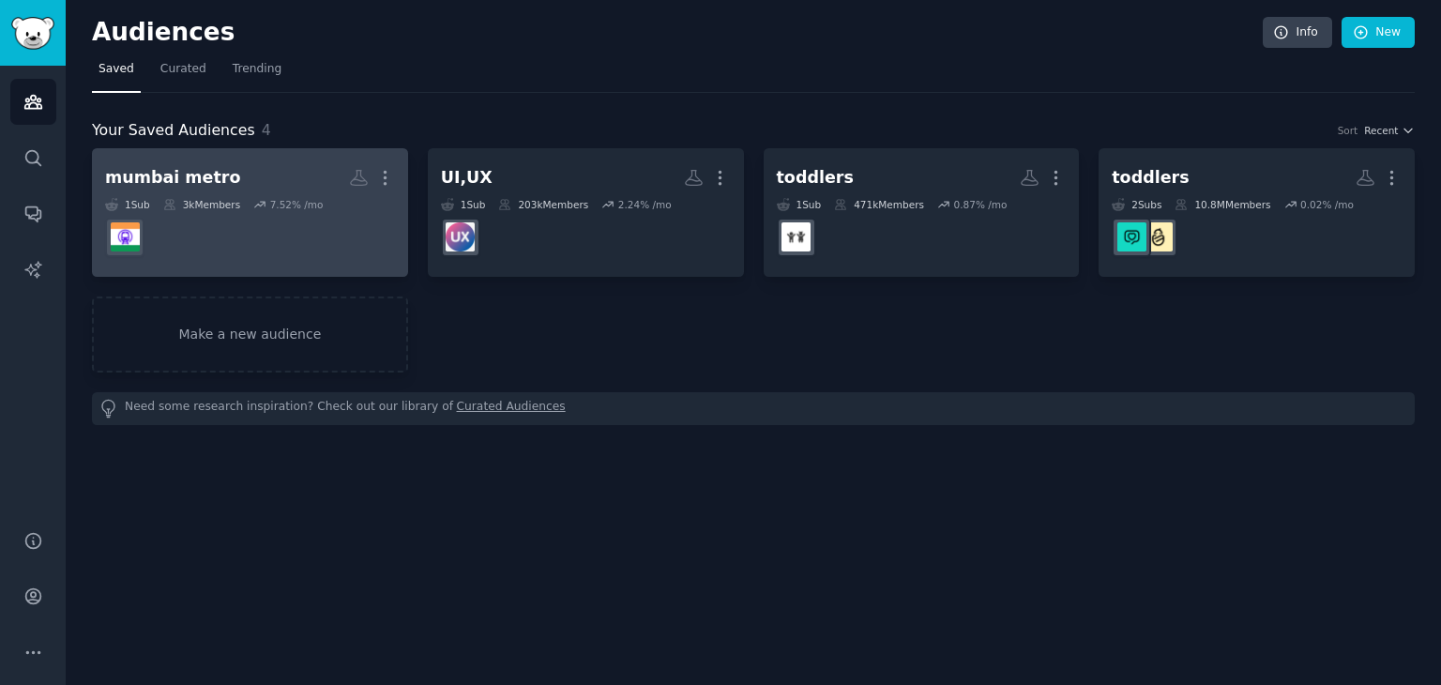
click at [272, 167] on h2 "mumbai metro More" at bounding box center [250, 177] width 290 height 33
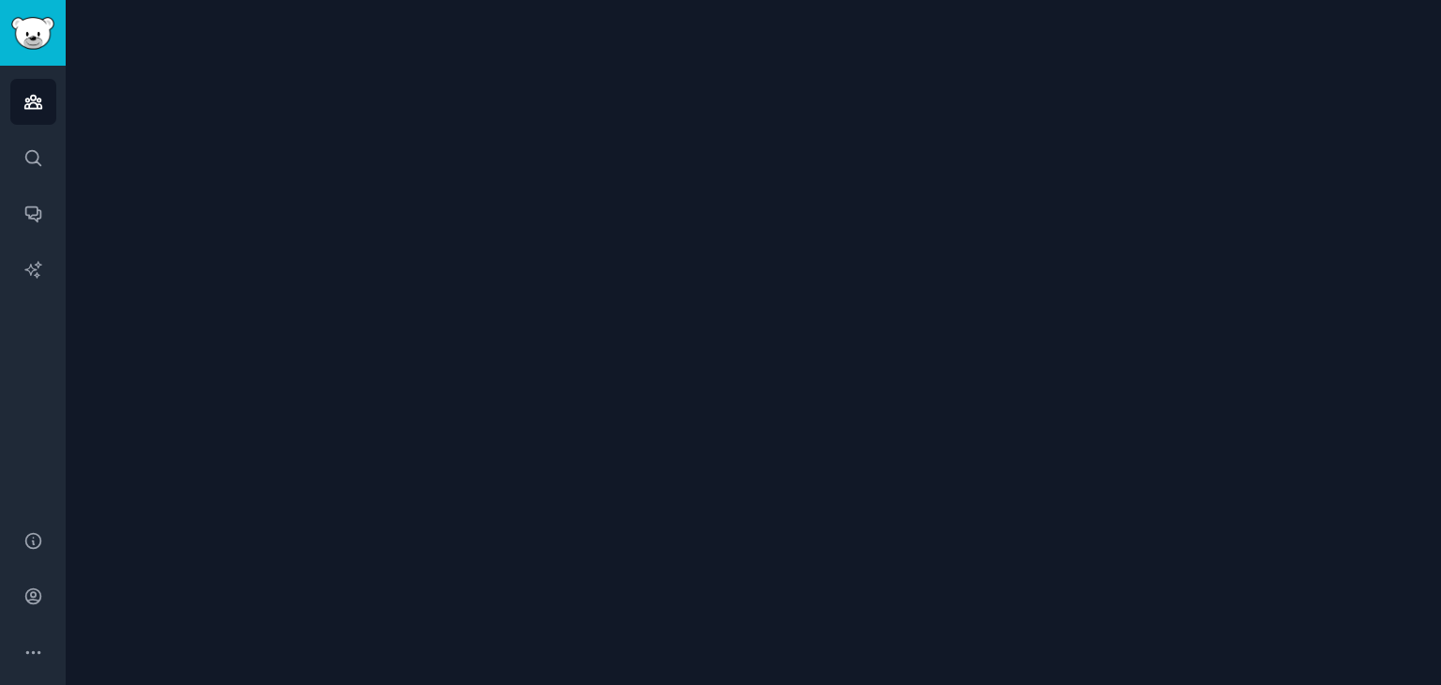
click at [272, 167] on div at bounding box center [753, 342] width 1375 height 685
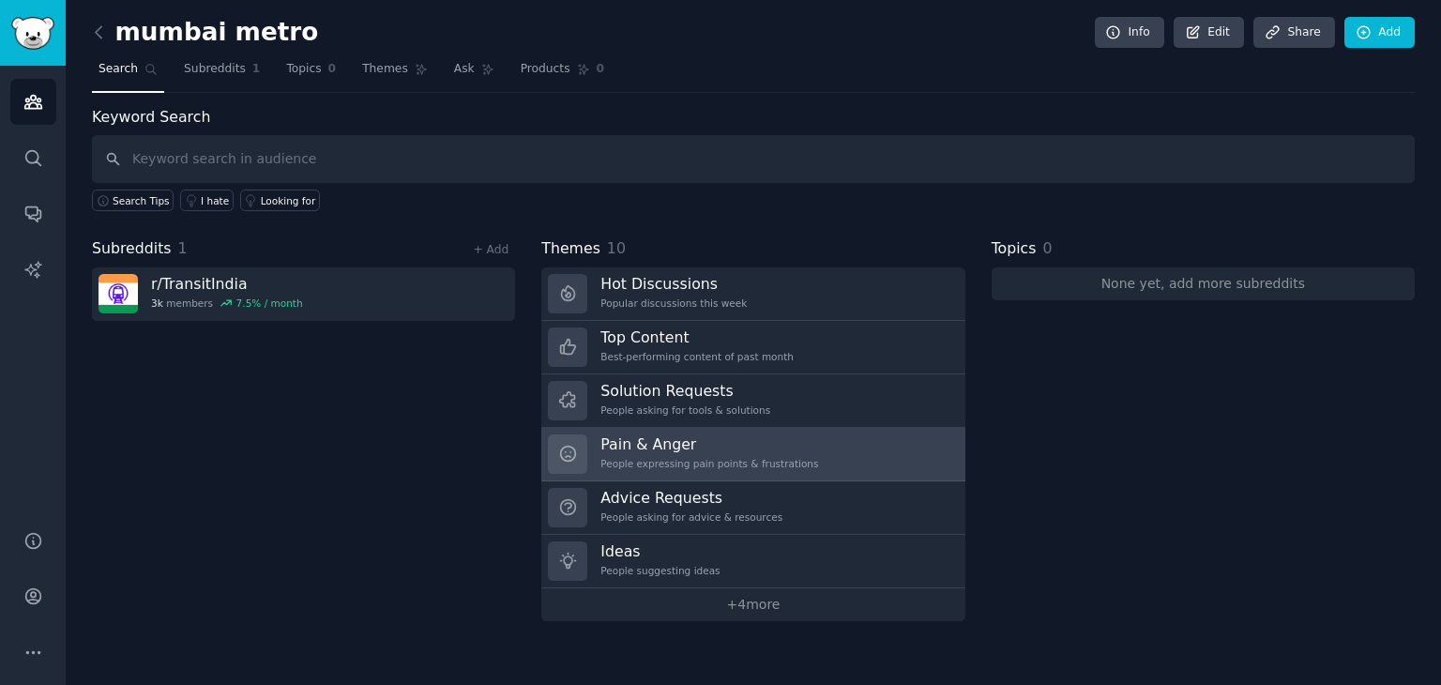
click at [755, 453] on div "Pain & Anger People expressing pain points & frustrations" at bounding box center [709, 453] width 218 height 39
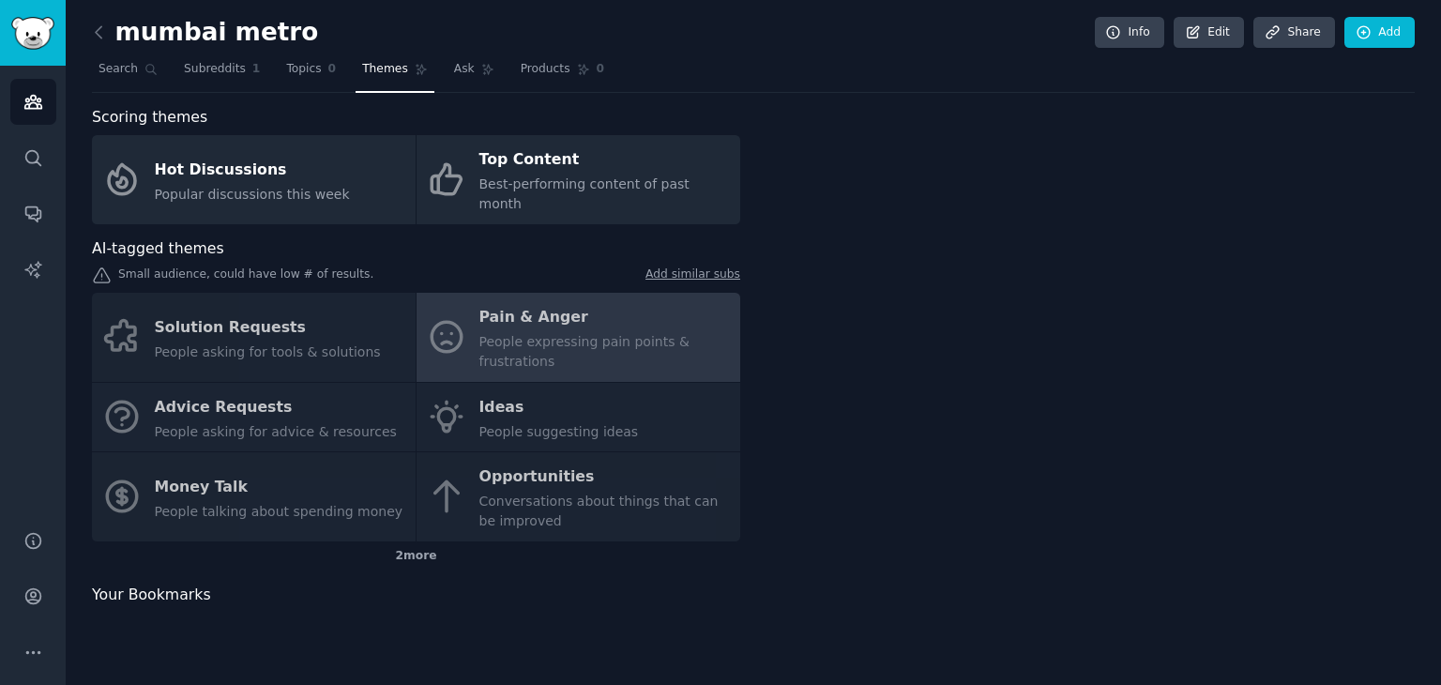
click at [755, 453] on div "Scoring themes Hot Discussions Popular discussions this week Top Content Best-p…" at bounding box center [753, 366] width 1322 height 521
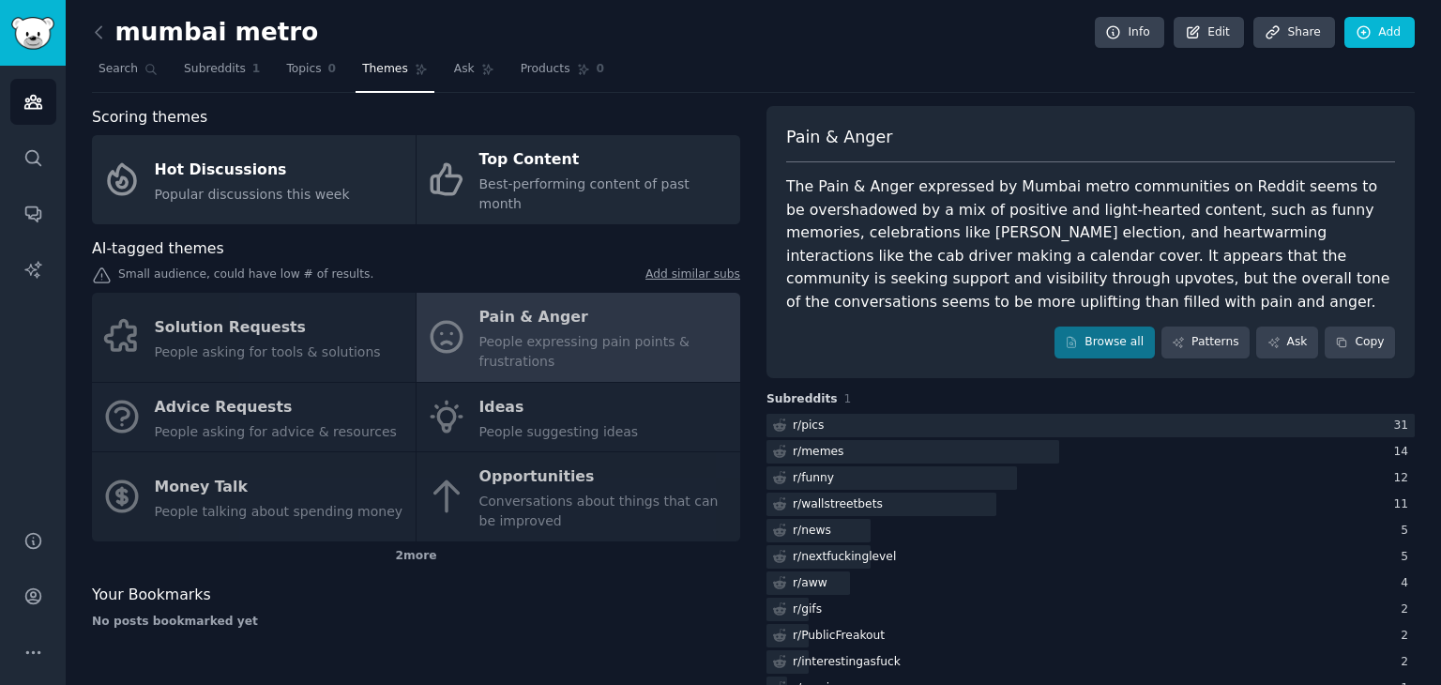
click at [308, 369] on div "Solution Requests People asking for tools & solutions Pain & Anger People expre…" at bounding box center [416, 417] width 648 height 249
click at [243, 389] on div "Solution Requests People asking for tools & solutions Pain & Anger People expre…" at bounding box center [416, 417] width 648 height 249
click at [411, 400] on div "Solution Requests People asking for tools & solutions Pain & Anger People expre…" at bounding box center [416, 417] width 648 height 249
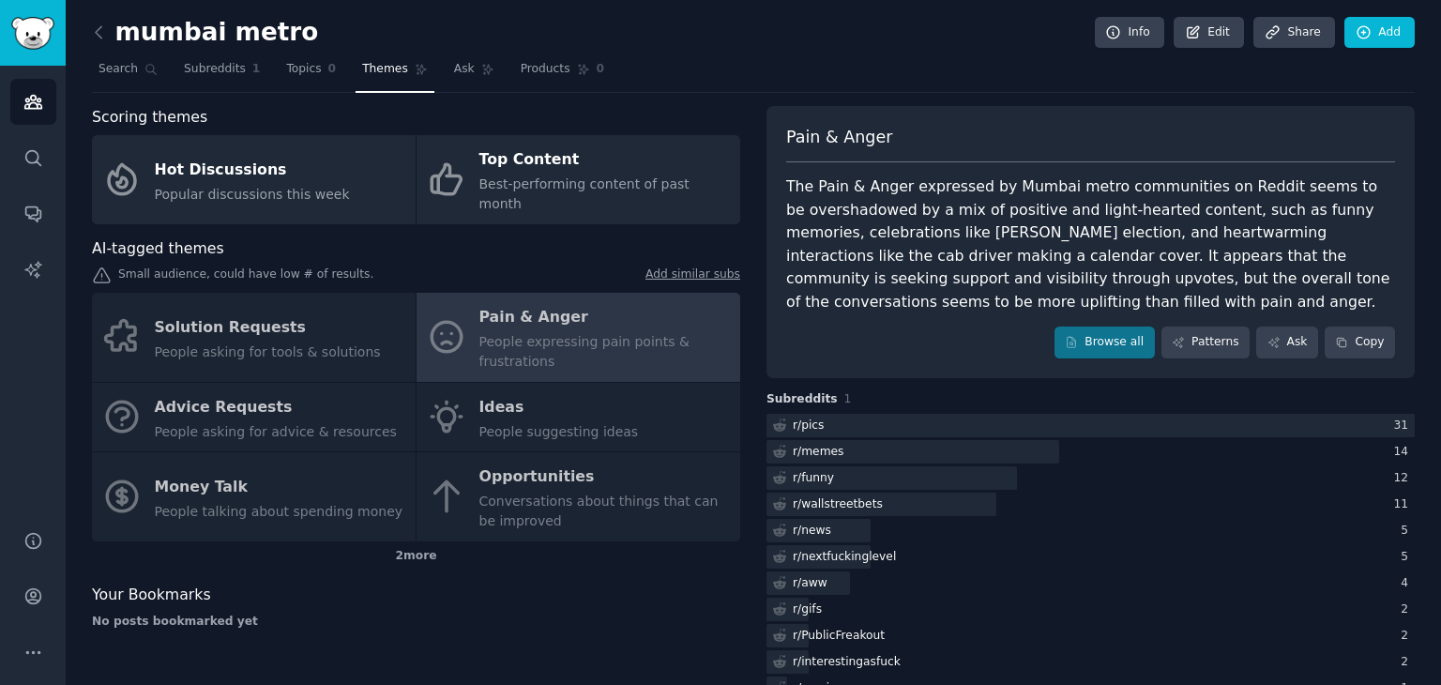
click at [411, 400] on div "Solution Requests People asking for tools & solutions Pain & Anger People expre…" at bounding box center [416, 417] width 648 height 249
click at [92, 36] on icon at bounding box center [99, 33] width 20 height 20
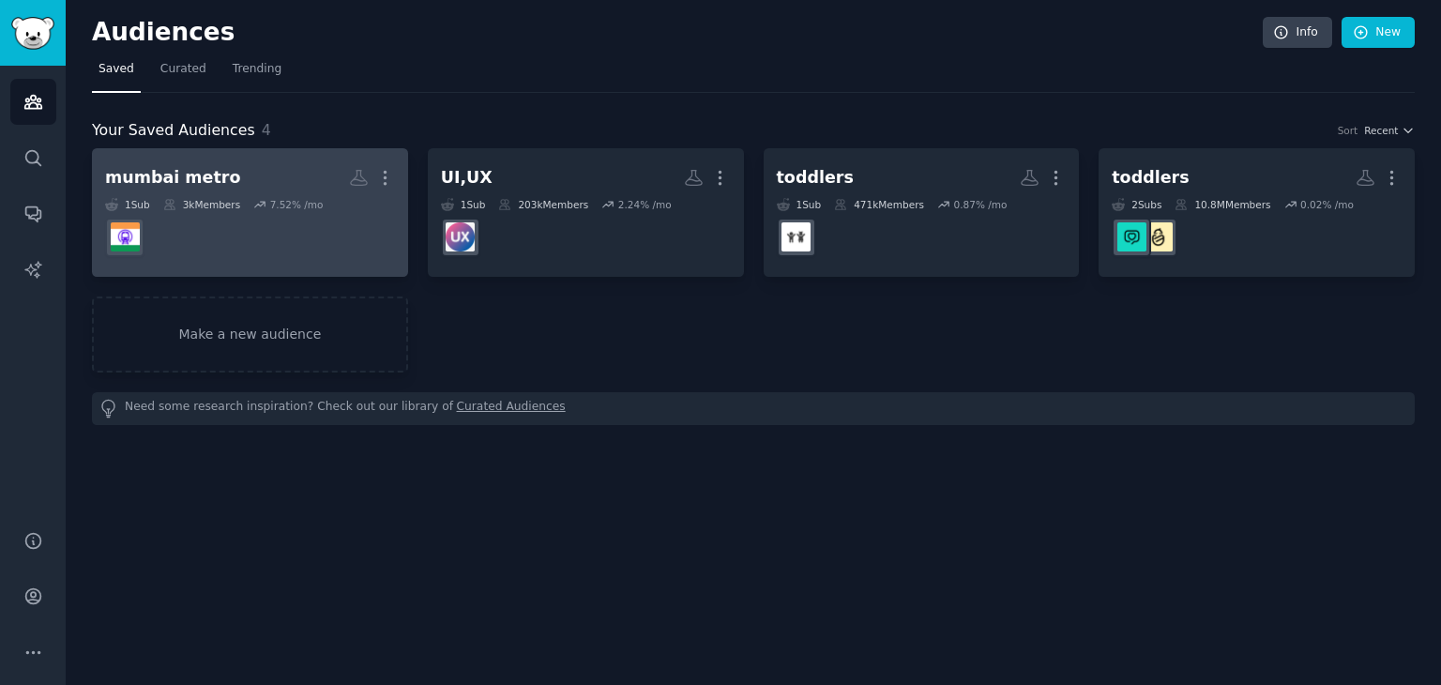
click at [236, 177] on h2 "mumbai metro More" at bounding box center [250, 177] width 290 height 33
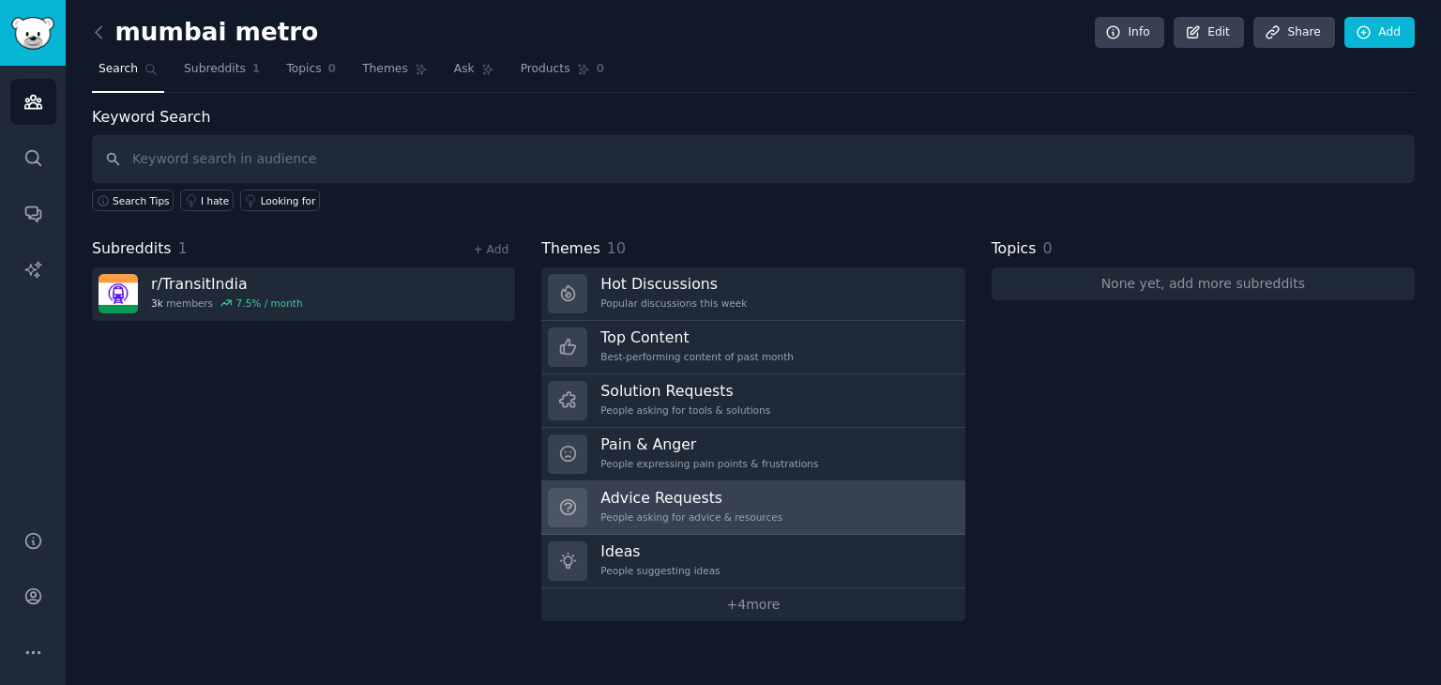
click at [732, 515] on div "People asking for advice & resources" at bounding box center [691, 516] width 182 height 13
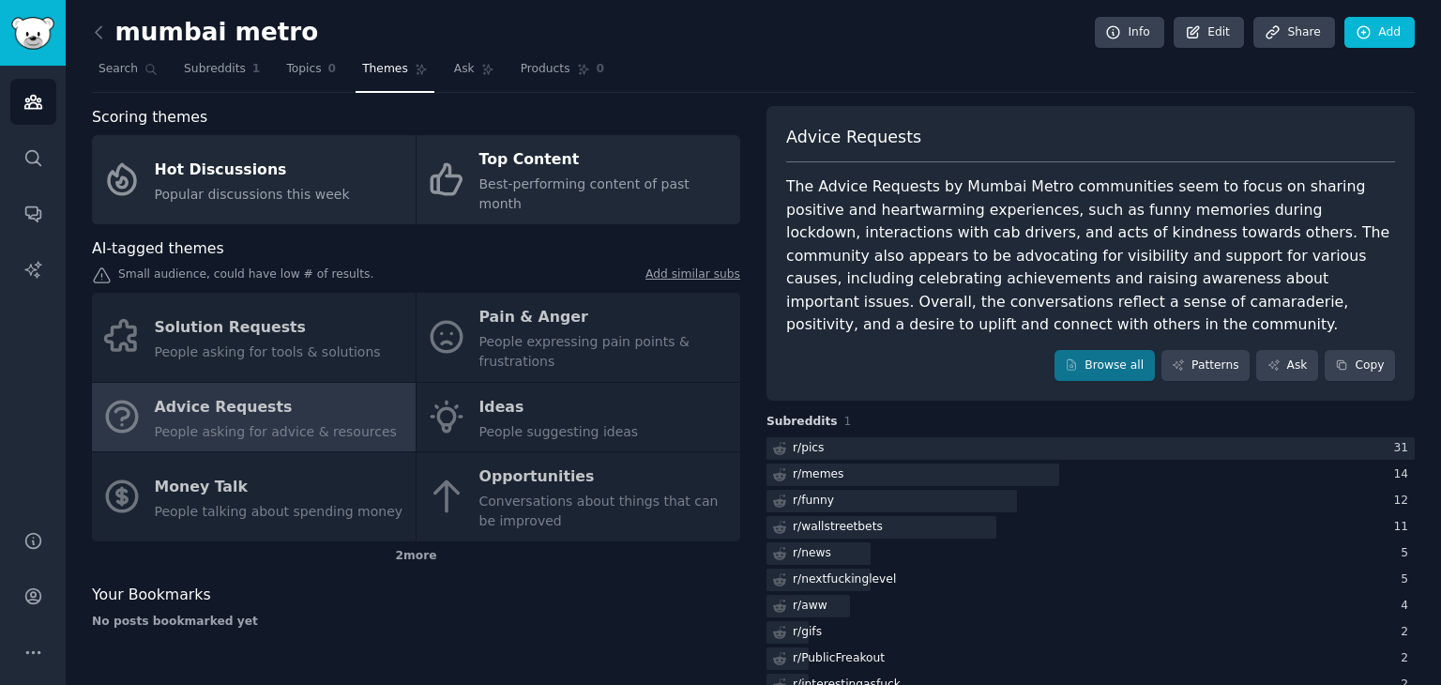
click at [611, 416] on div "Solution Requests People asking for tools & solutions Pain & Anger People expre…" at bounding box center [416, 417] width 648 height 249
click at [504, 388] on div "Solution Requests People asking for tools & solutions Pain & Anger People expre…" at bounding box center [416, 417] width 648 height 249
drag, startPoint x: 504, startPoint y: 388, endPoint x: 448, endPoint y: 421, distance: 64.3
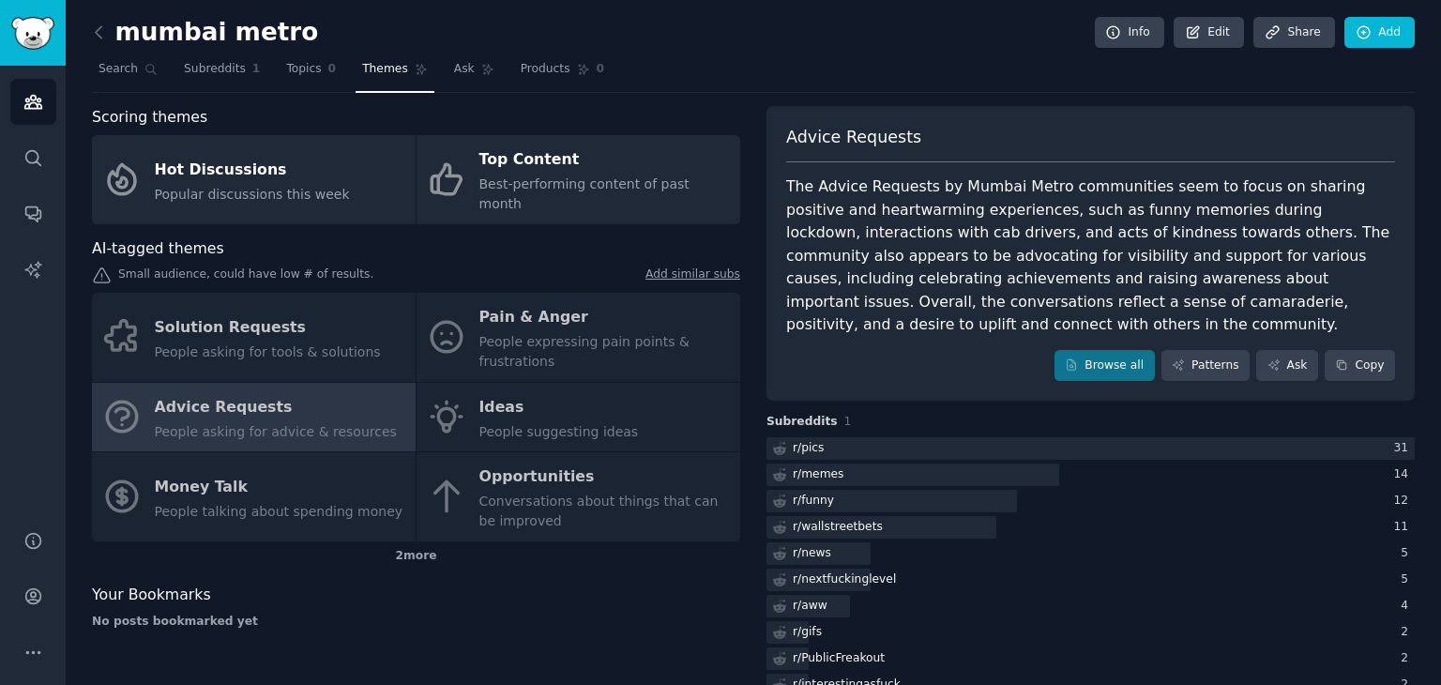
click at [448, 421] on div "Solution Requests People asking for tools & solutions Pain & Anger People expre…" at bounding box center [416, 417] width 648 height 249
click at [551, 425] on div "Solution Requests People asking for tools & solutions Pain & Anger People expre…" at bounding box center [416, 417] width 648 height 249
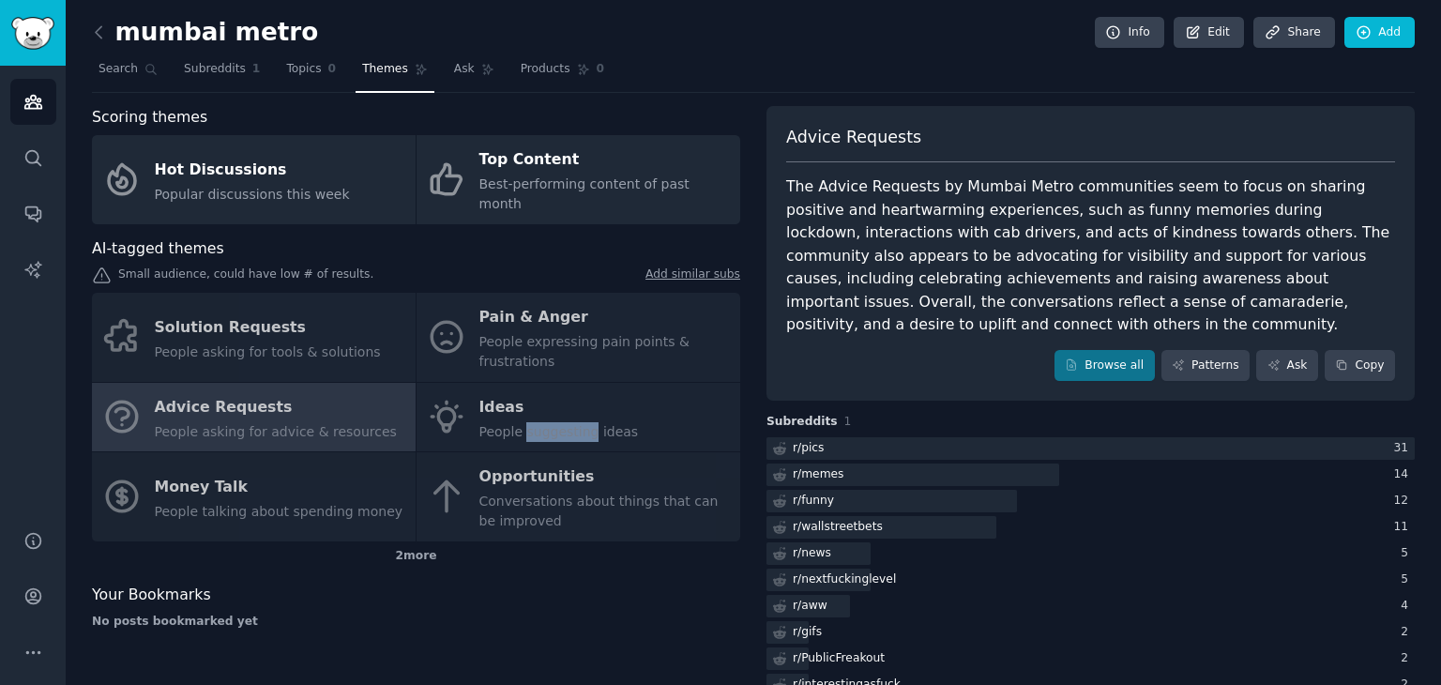
click at [551, 425] on div "Solution Requests People asking for tools & solutions Pain & Anger People expre…" at bounding box center [416, 417] width 648 height 249
click at [98, 37] on icon at bounding box center [99, 33] width 20 height 20
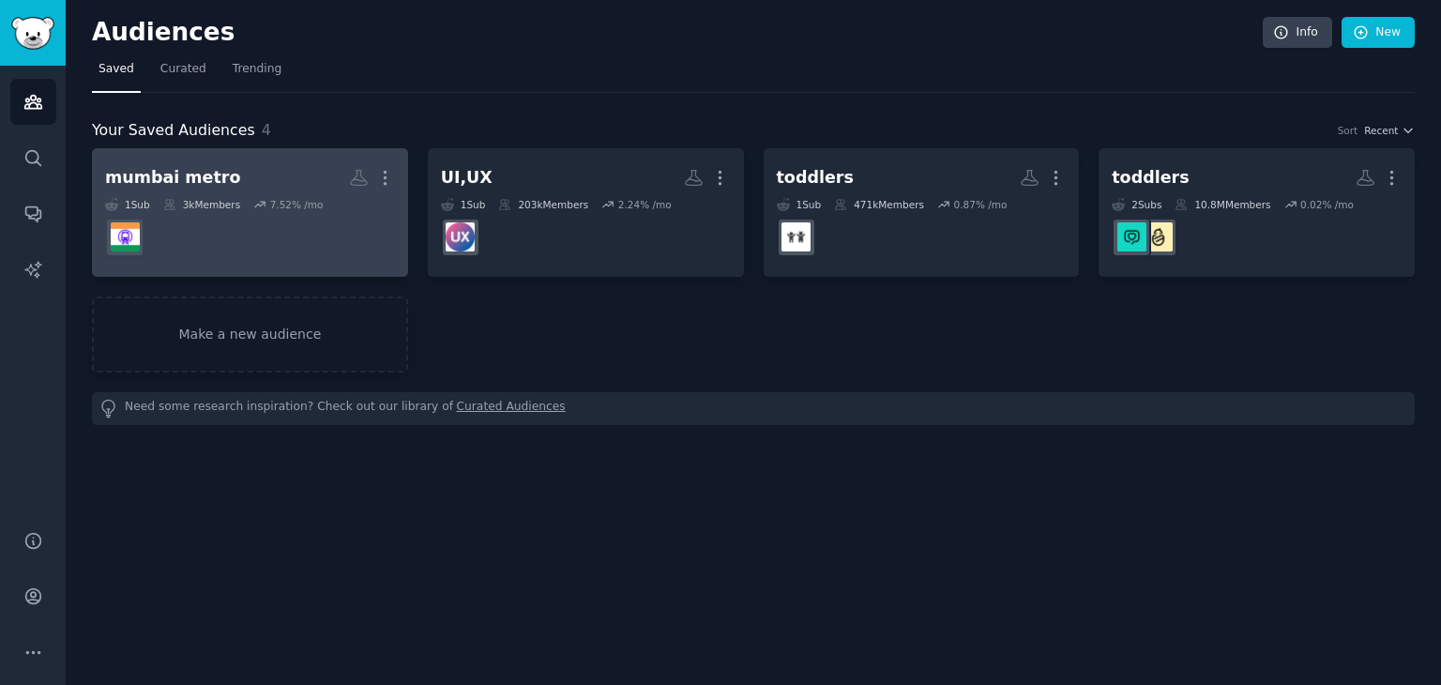
click at [184, 177] on div "mumbai metro" at bounding box center [172, 177] width 135 height 23
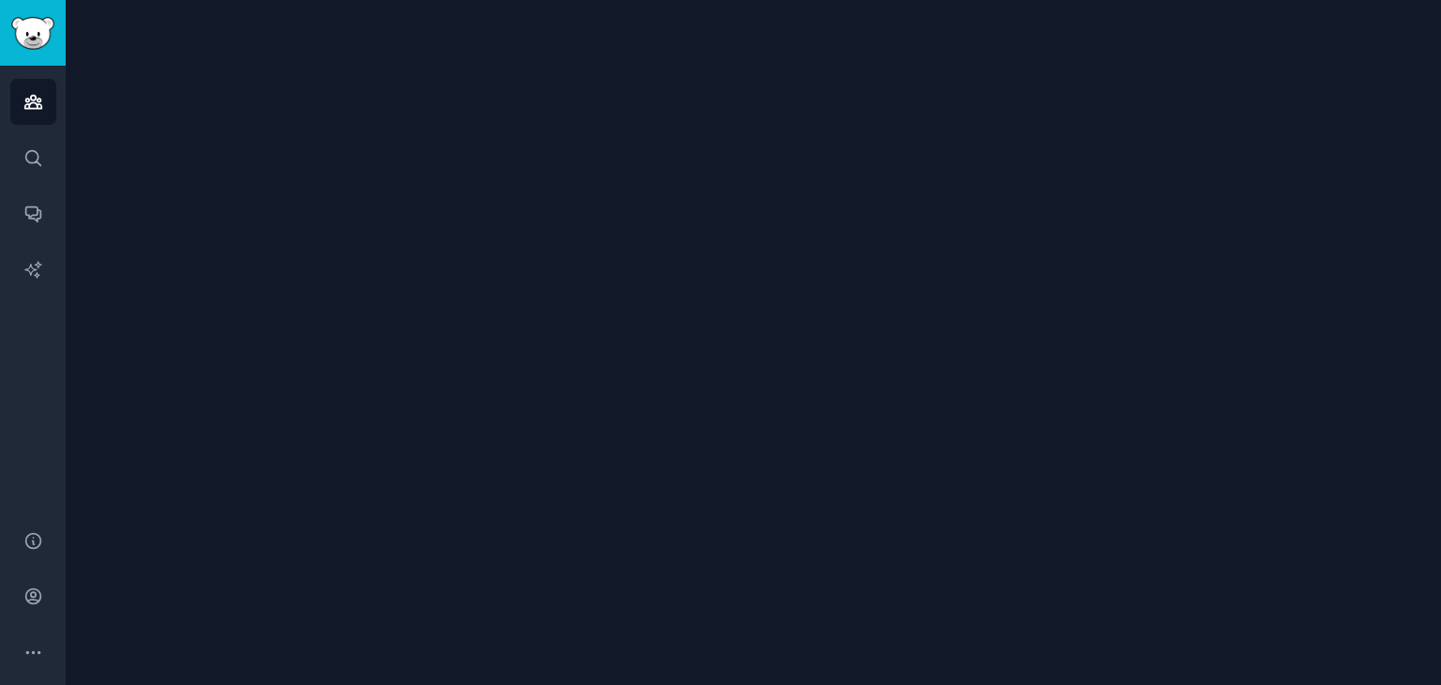
click at [184, 177] on div at bounding box center [753, 342] width 1375 height 685
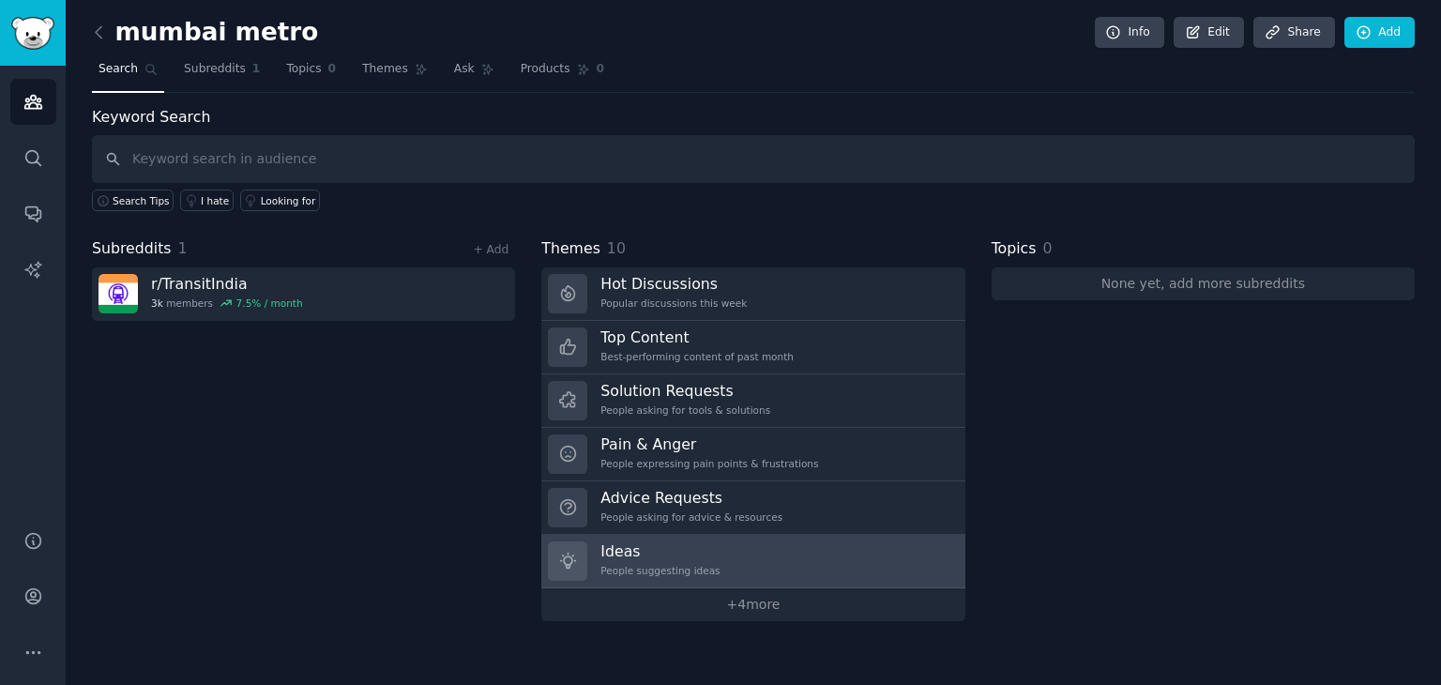
click at [745, 553] on link "Ideas People suggesting ideas" at bounding box center [752, 561] width 423 height 53
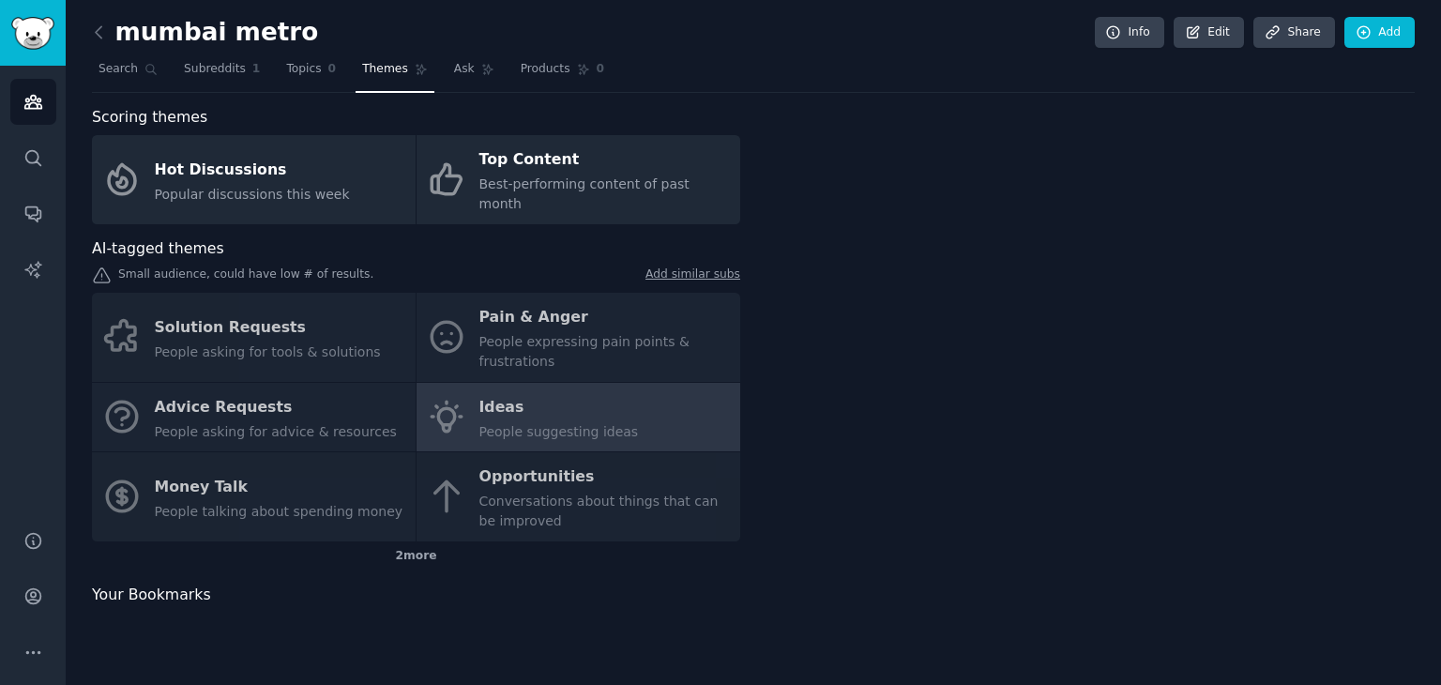
click at [745, 553] on div "Scoring themes Hot Discussions Popular discussions this week Top Content Best-p…" at bounding box center [753, 366] width 1322 height 521
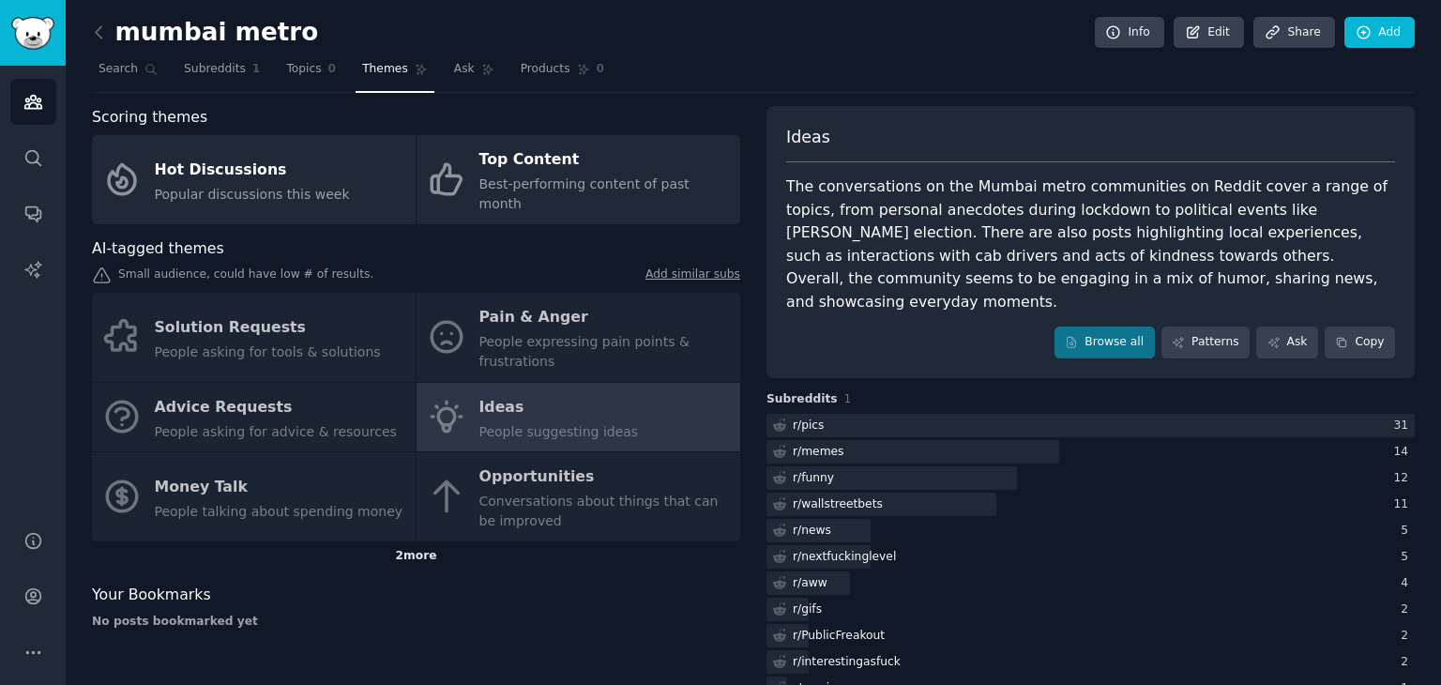
click at [421, 543] on div "2 more" at bounding box center [416, 556] width 648 height 30
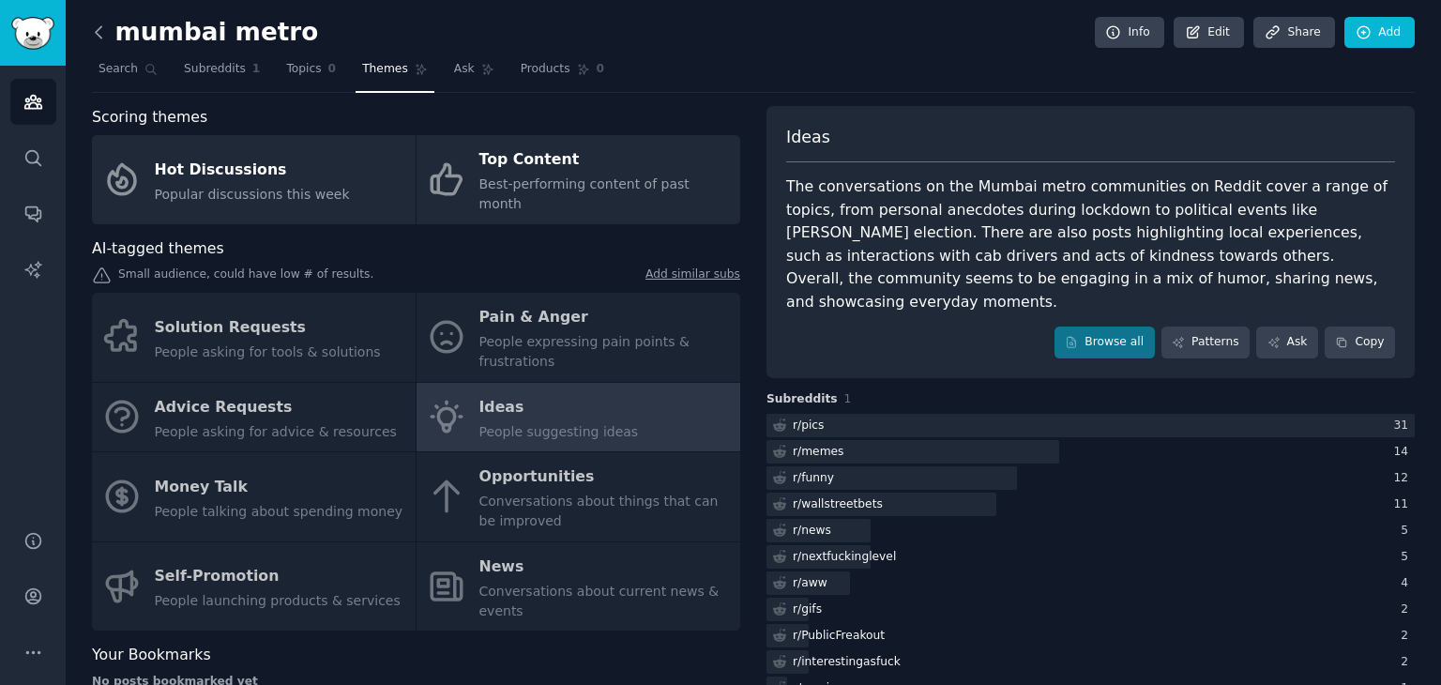
click at [98, 31] on icon at bounding box center [99, 33] width 20 height 20
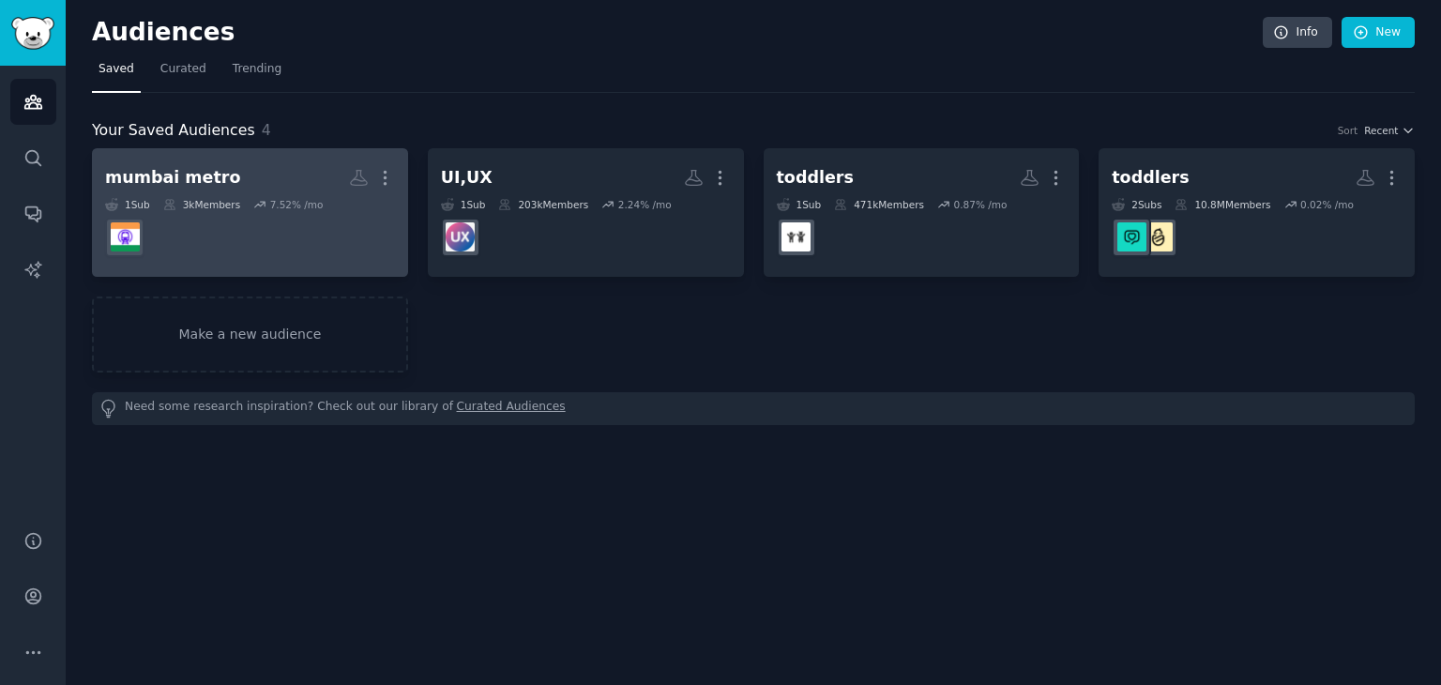
click at [190, 181] on div "mumbai metro" at bounding box center [172, 177] width 135 height 23
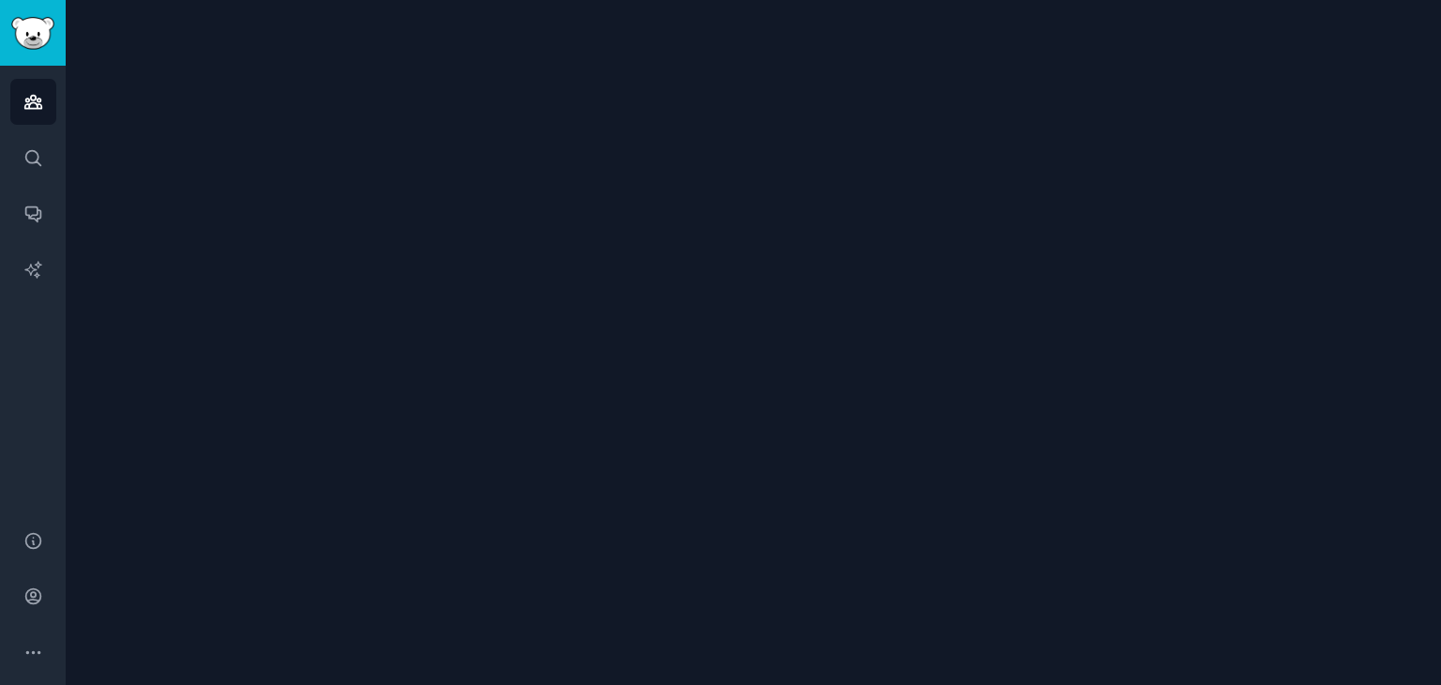
click at [190, 181] on div at bounding box center [753, 342] width 1375 height 685
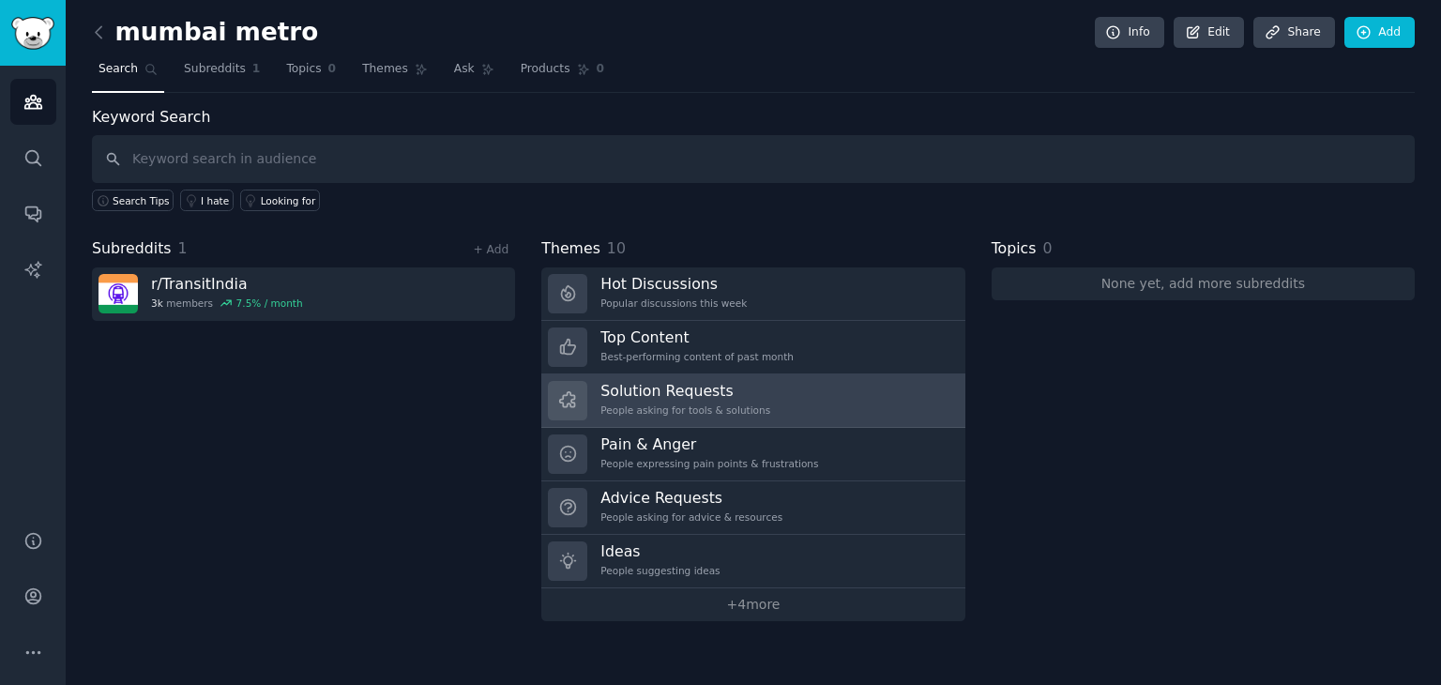
click at [662, 414] on div "People asking for tools & solutions" at bounding box center [685, 409] width 170 height 13
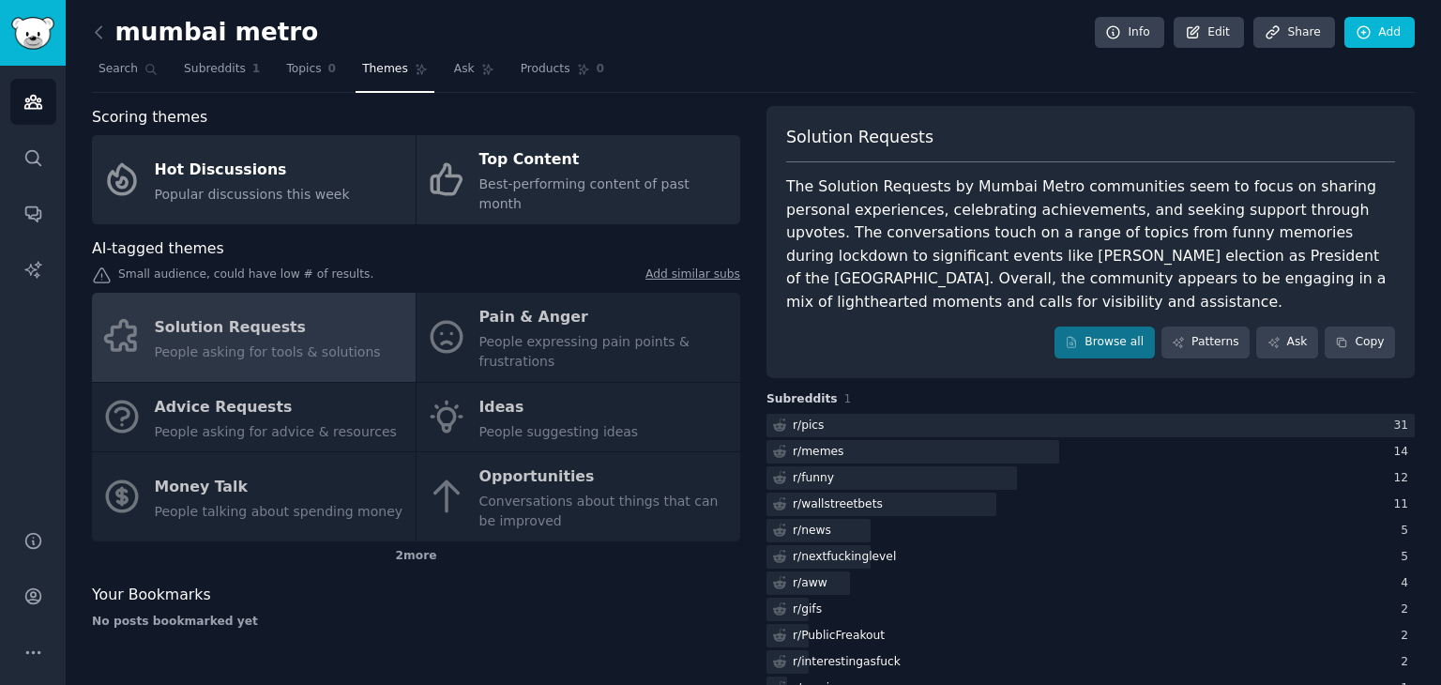
click at [459, 474] on div "Solution Requests People asking for tools & solutions Pain & Anger People expre…" at bounding box center [416, 417] width 648 height 249
click at [104, 41] on icon at bounding box center [99, 33] width 20 height 20
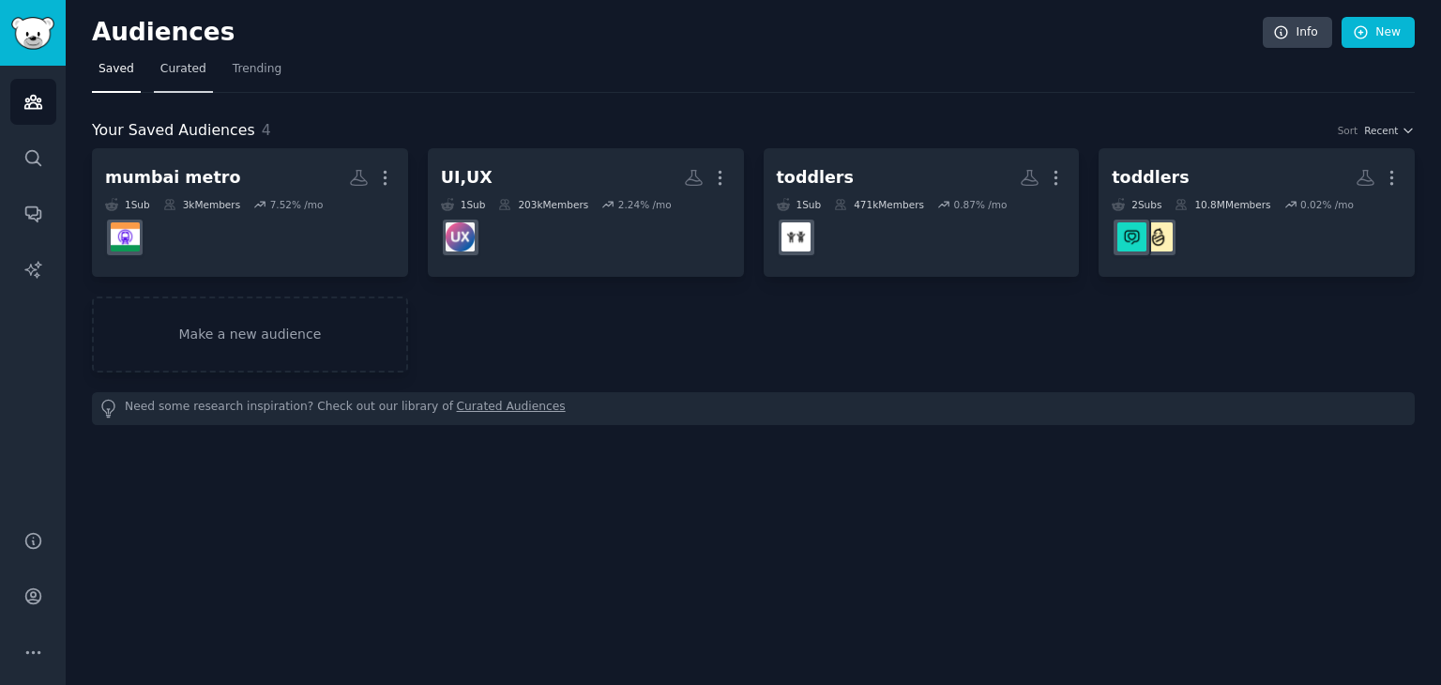
click at [164, 77] on link "Curated" at bounding box center [183, 73] width 59 height 38
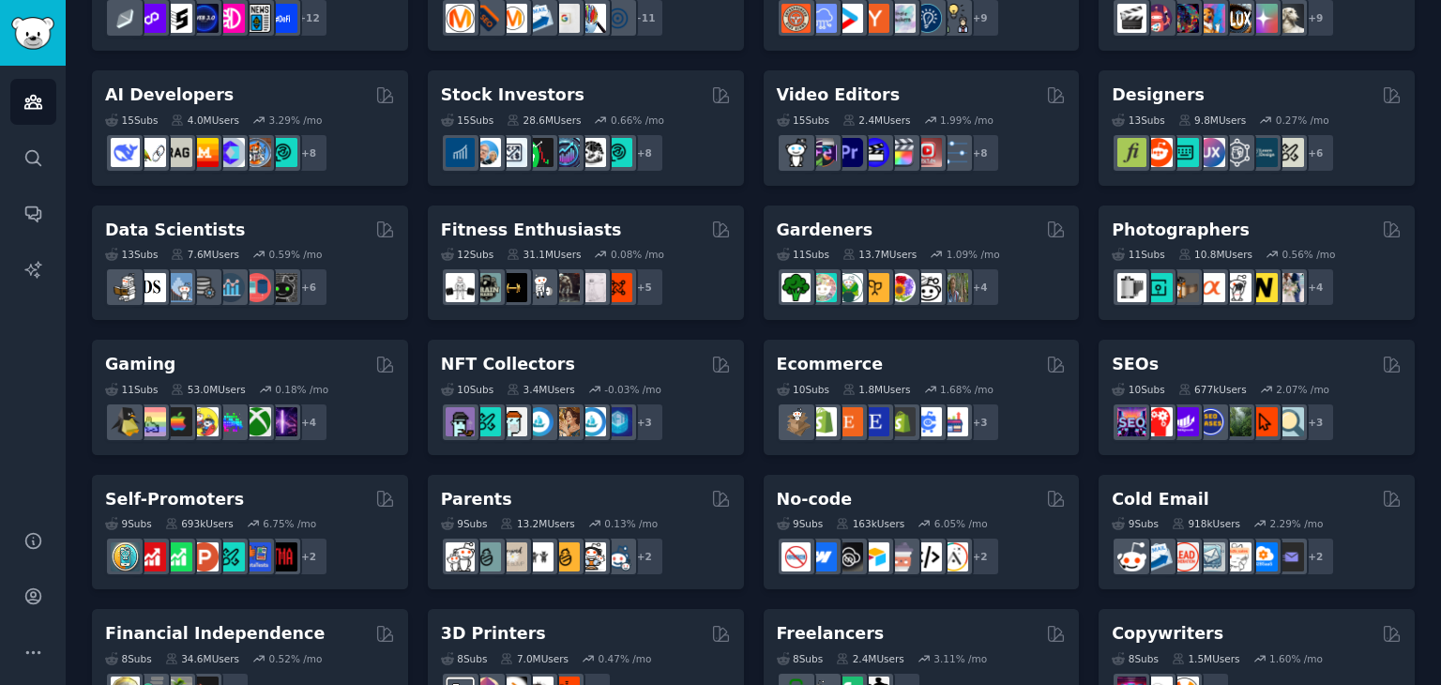
scroll to position [815, 0]
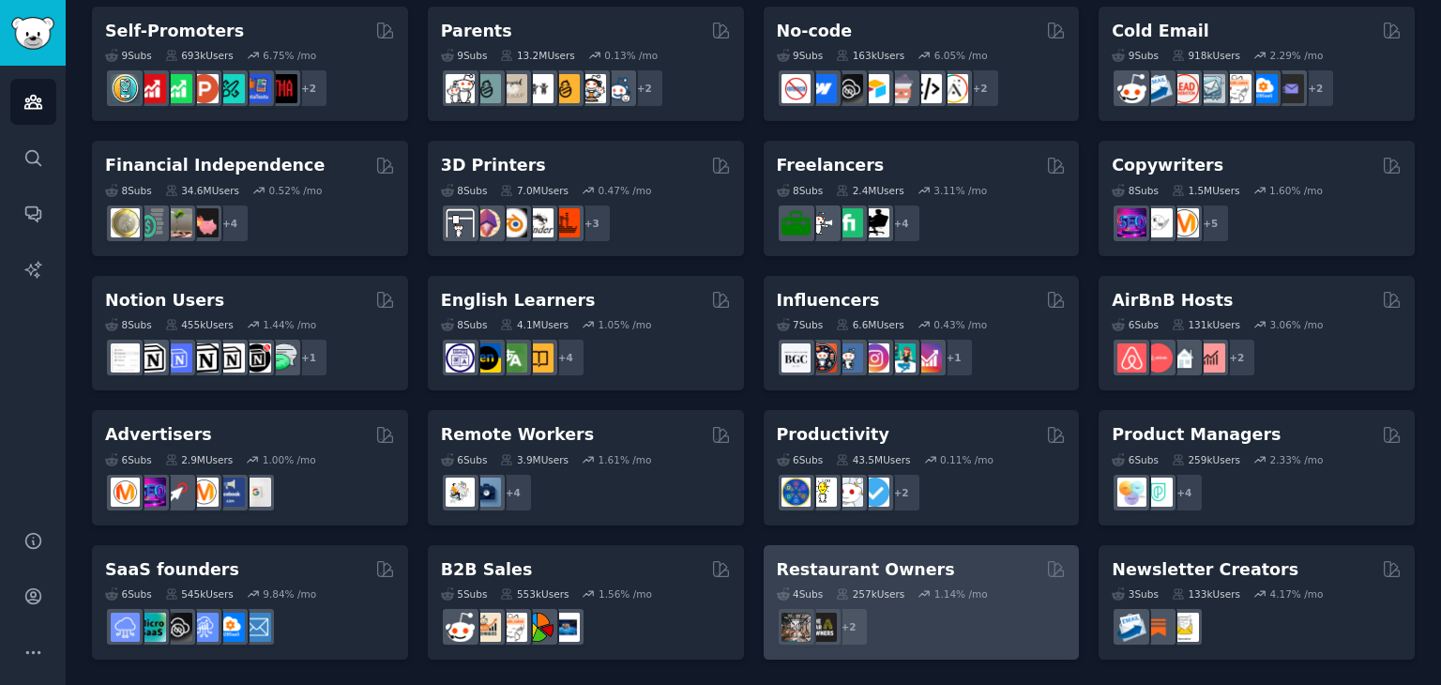
click at [906, 607] on div "+ 2" at bounding box center [922, 626] width 290 height 39
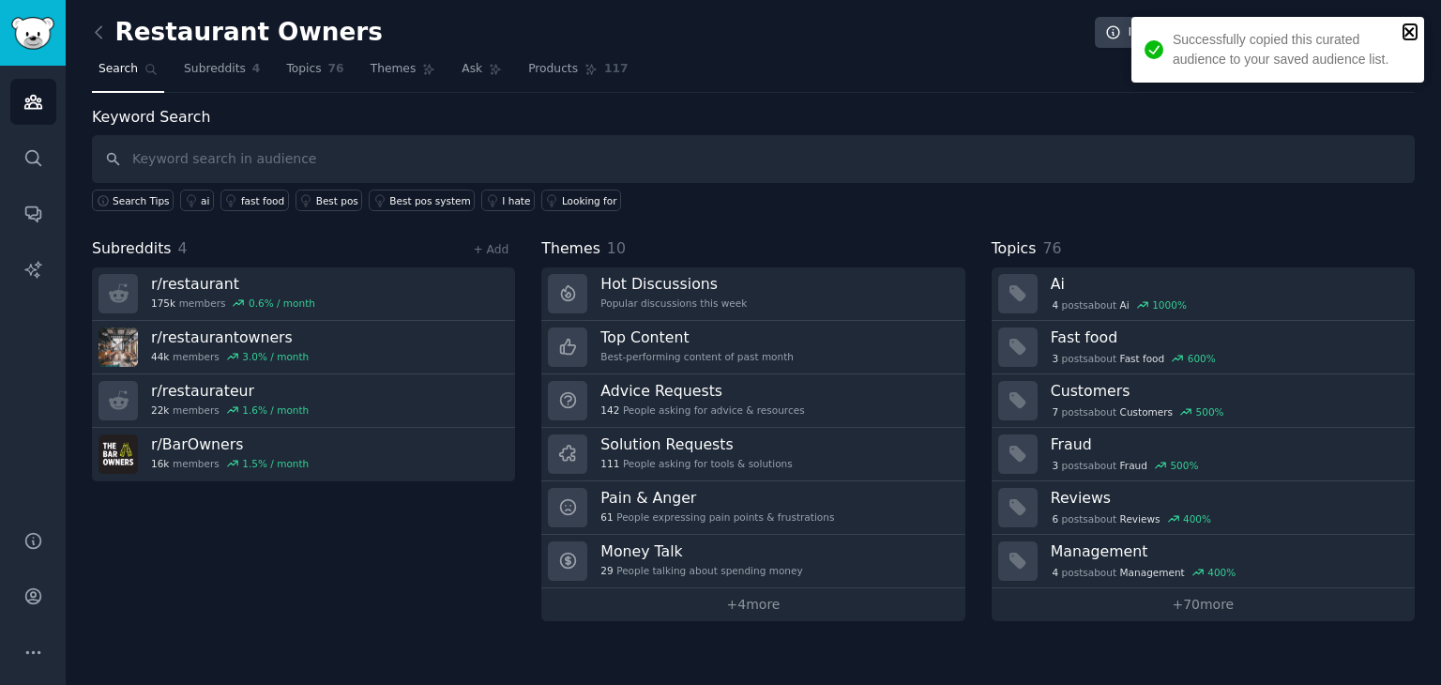
click at [1407, 29] on icon "close" at bounding box center [1408, 31] width 9 height 9
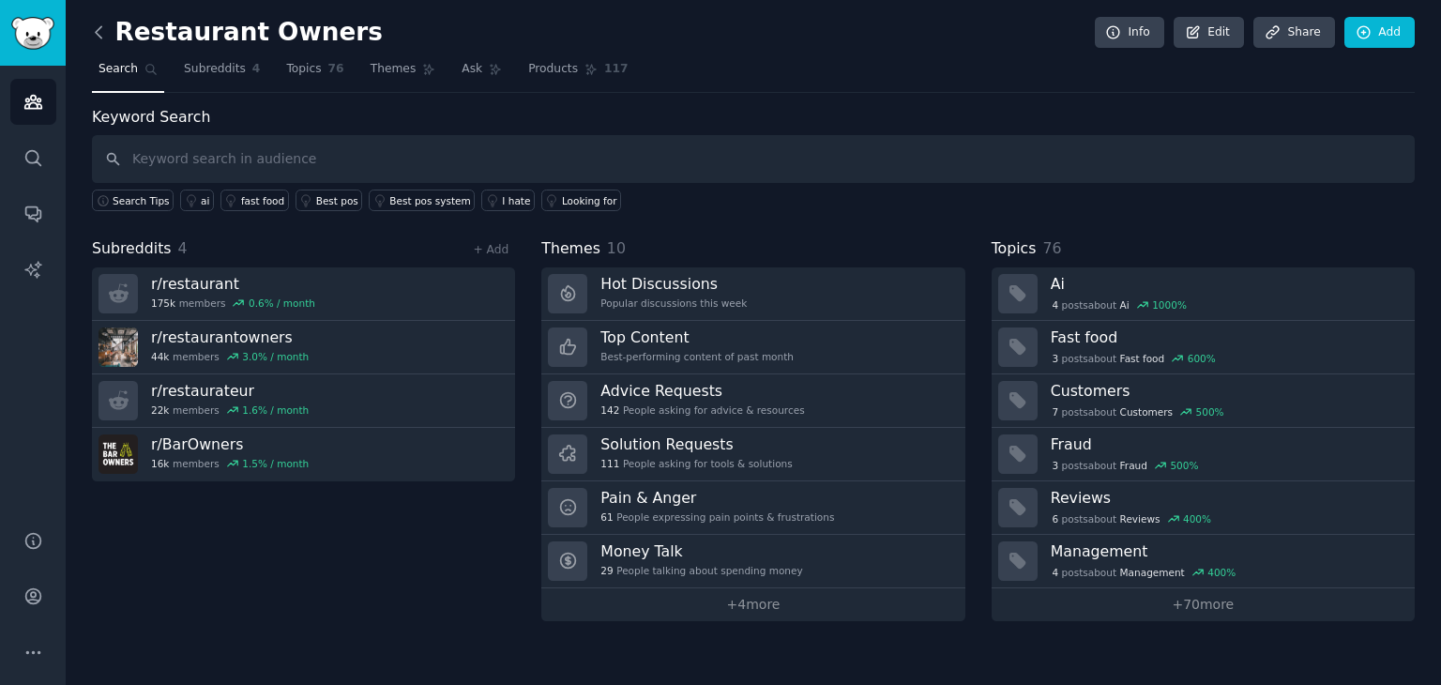
click at [95, 34] on icon at bounding box center [99, 33] width 20 height 20
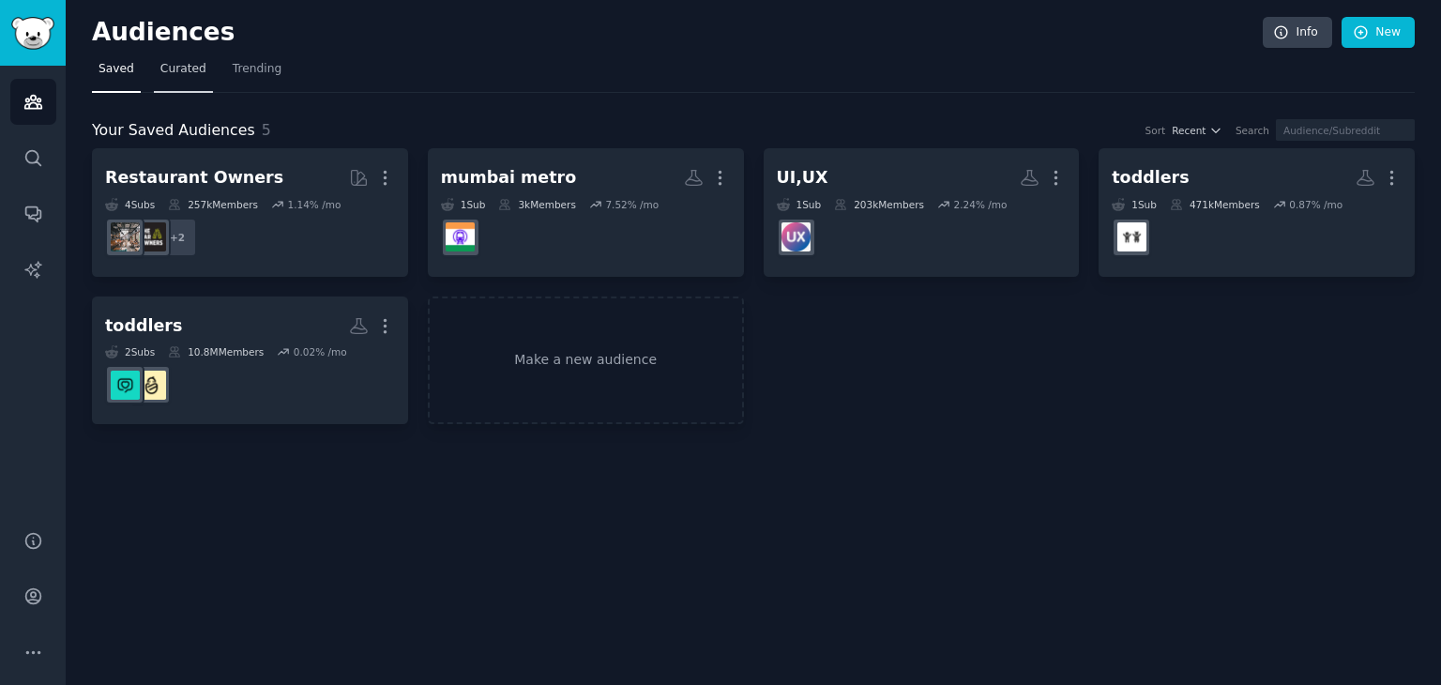
click at [160, 59] on link "Curated" at bounding box center [183, 73] width 59 height 38
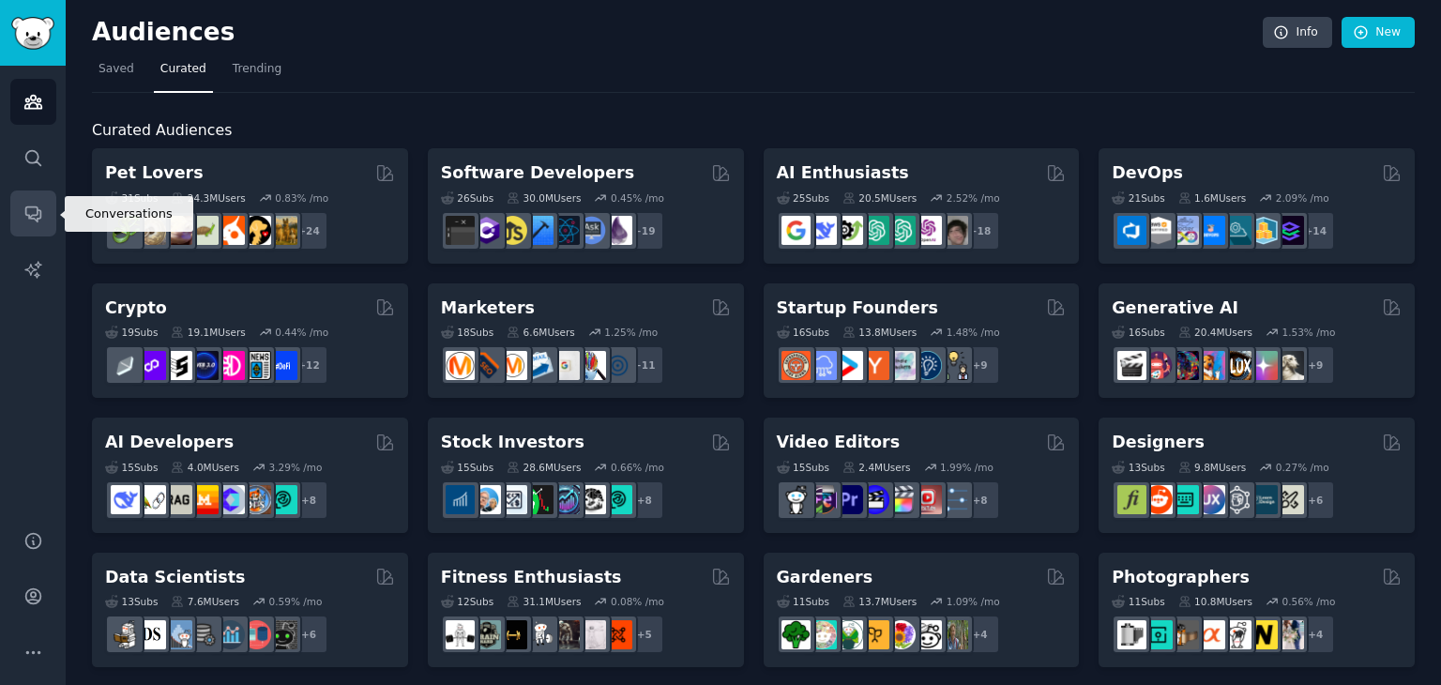
click at [31, 213] on icon "Sidebar" at bounding box center [33, 214] width 20 height 20
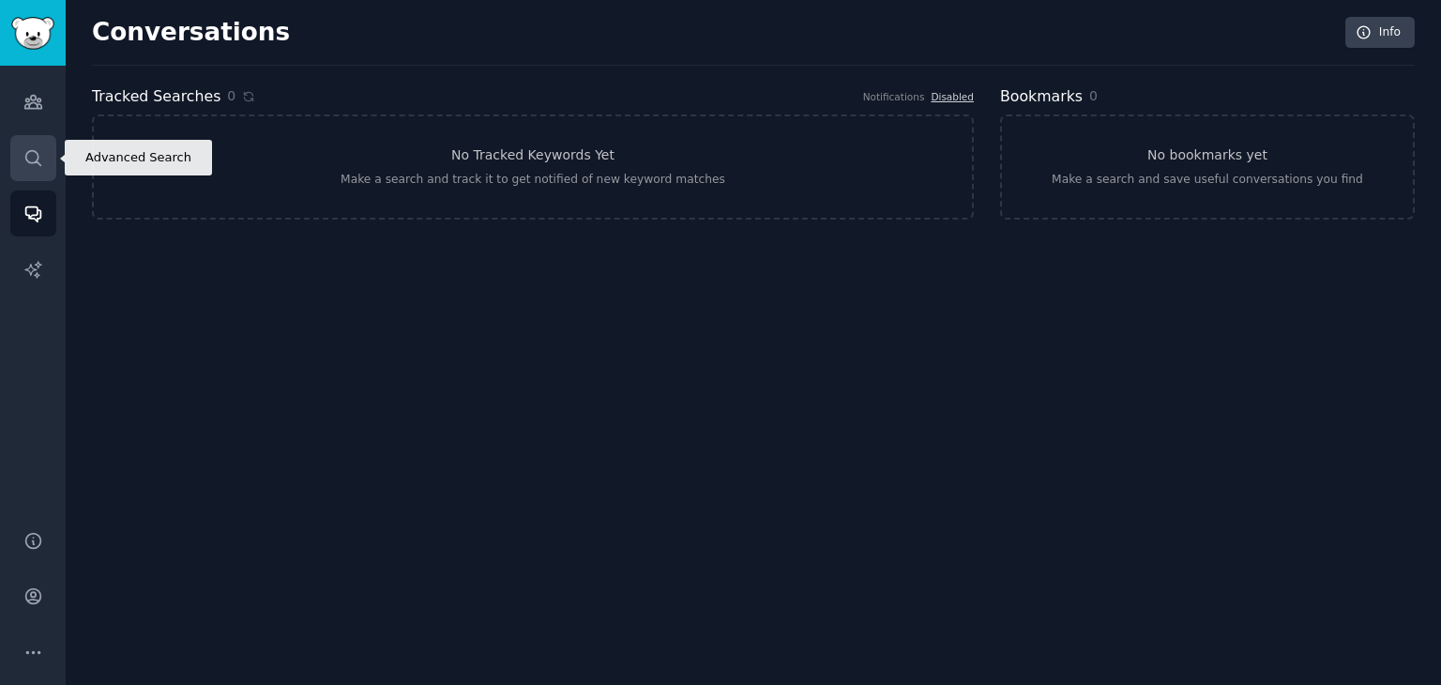
click at [26, 149] on icon "Sidebar" at bounding box center [33, 158] width 20 height 20
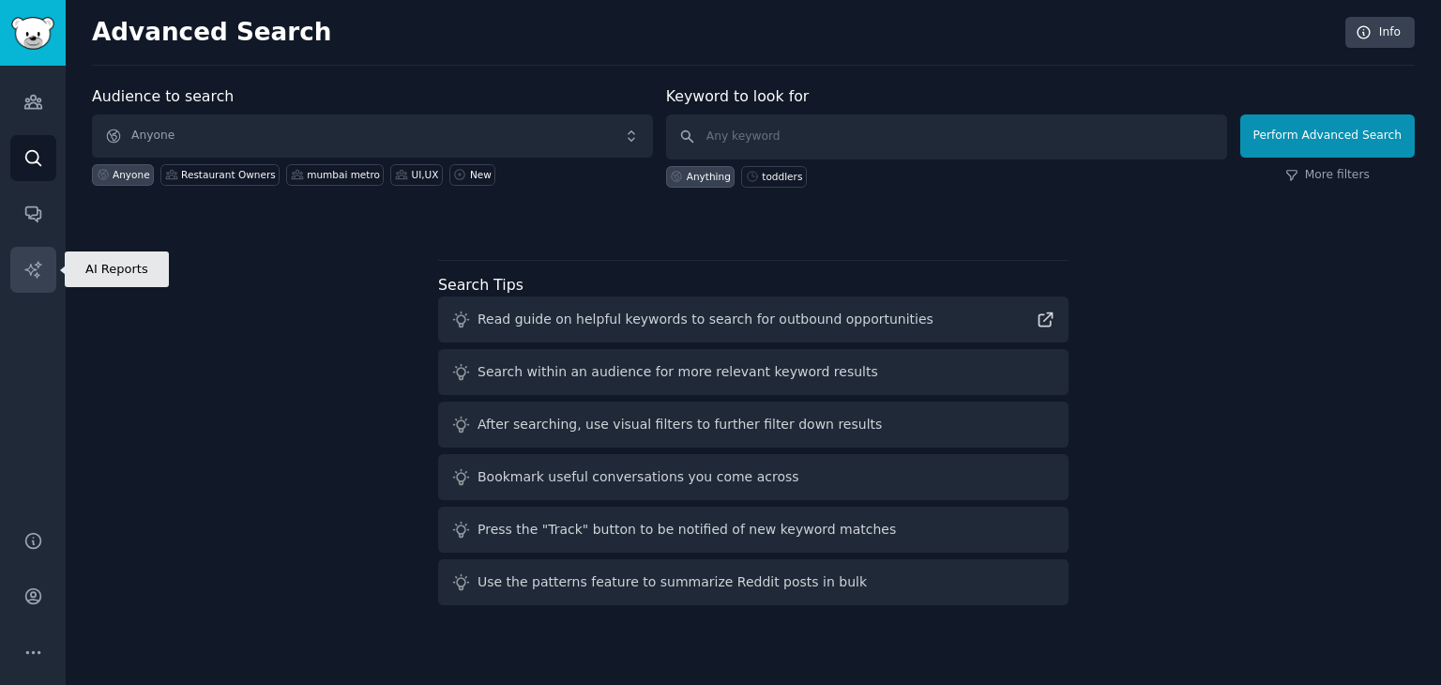
click at [23, 281] on link "AI Reports" at bounding box center [33, 270] width 46 height 46
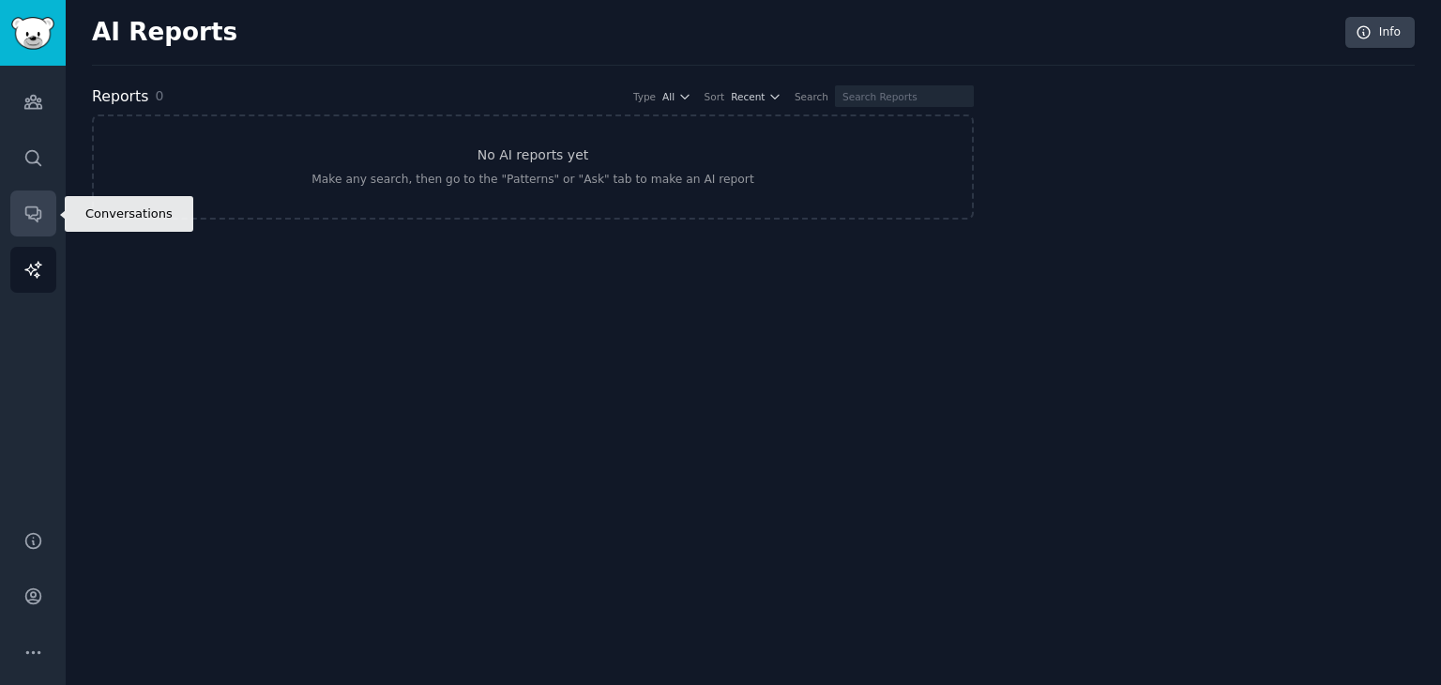
click at [47, 211] on link "Conversations" at bounding box center [33, 213] width 46 height 46
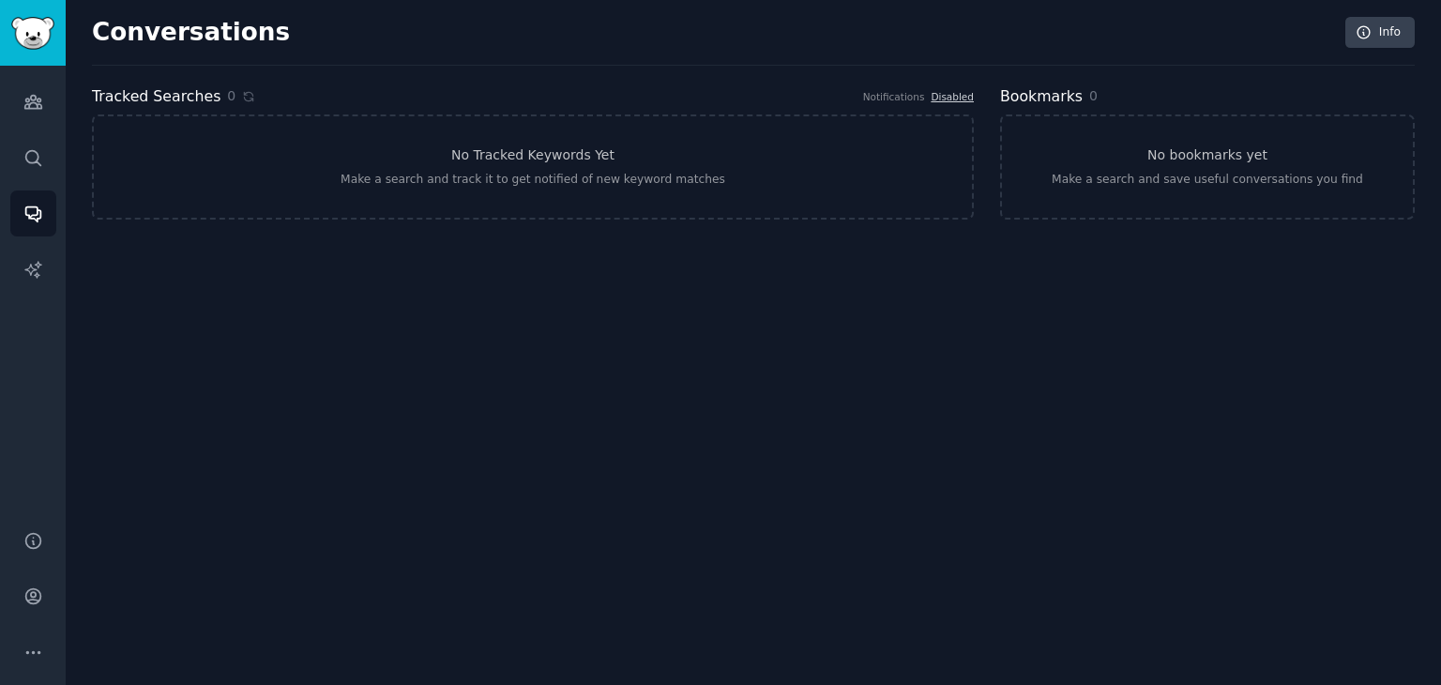
click at [37, 182] on div "Audiences Search Conversations AI Reports" at bounding box center [33, 287] width 66 height 442
click at [38, 163] on icon "Sidebar" at bounding box center [33, 158] width 20 height 20
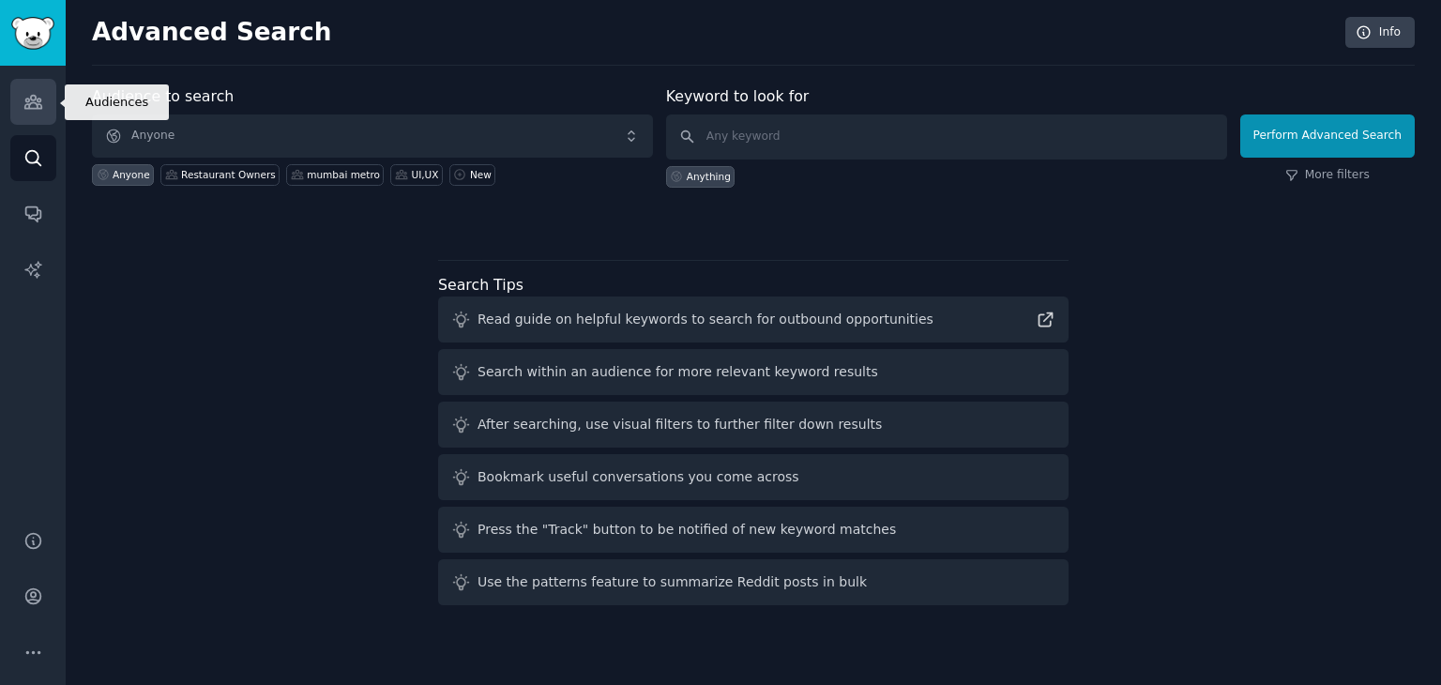
click at [10, 117] on link "Audiences" at bounding box center [33, 102] width 46 height 46
